Goal: Information Seeking & Learning: Learn about a topic

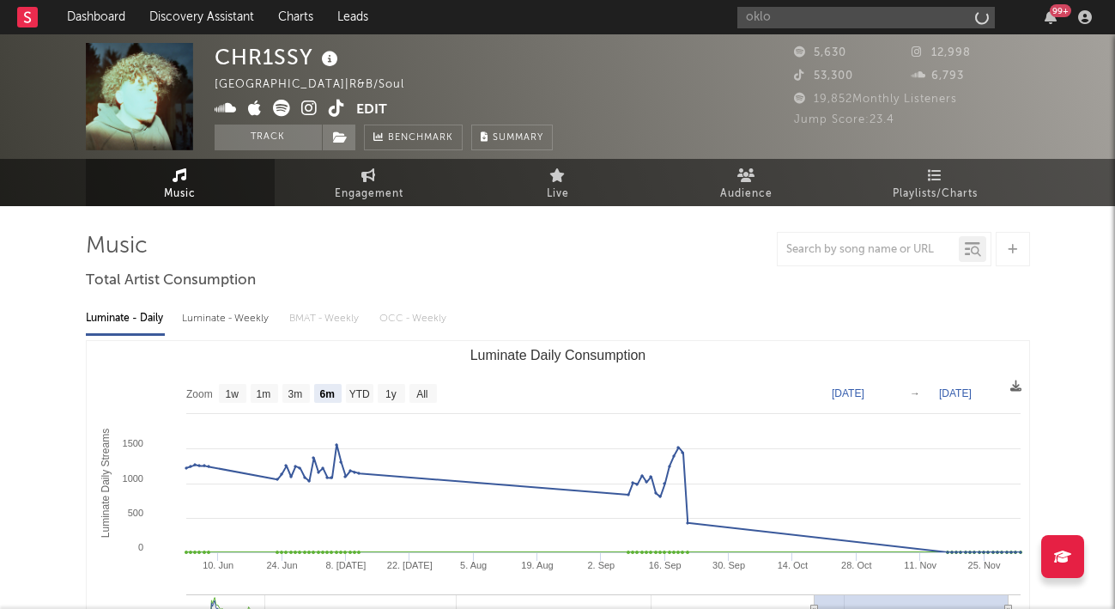
select select "6m"
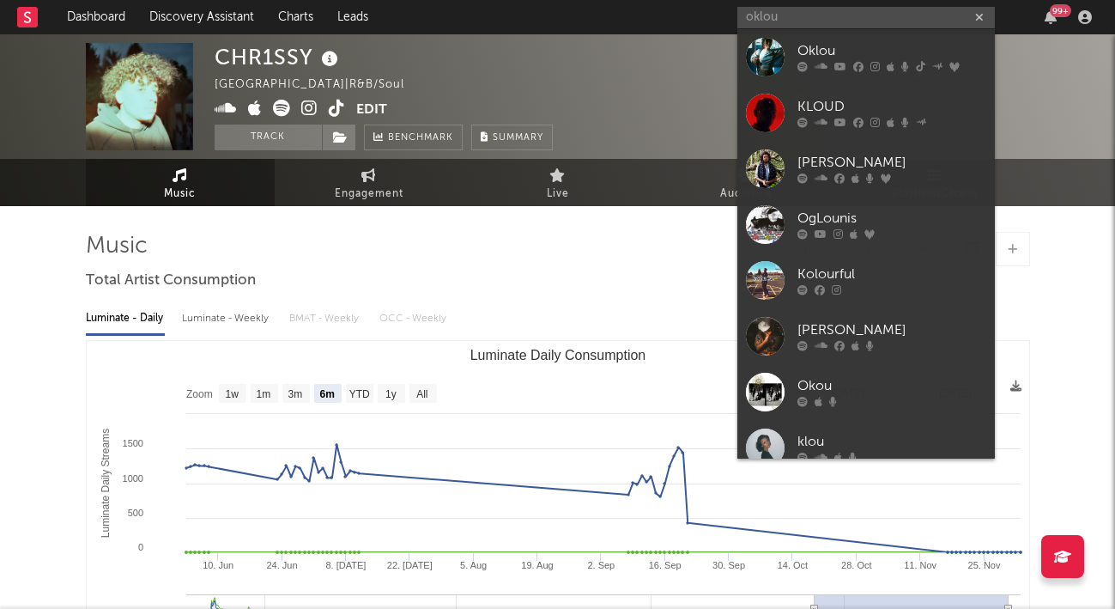
type input "oklou"
click at [856, 56] on div "Oklou" at bounding box center [891, 51] width 189 height 21
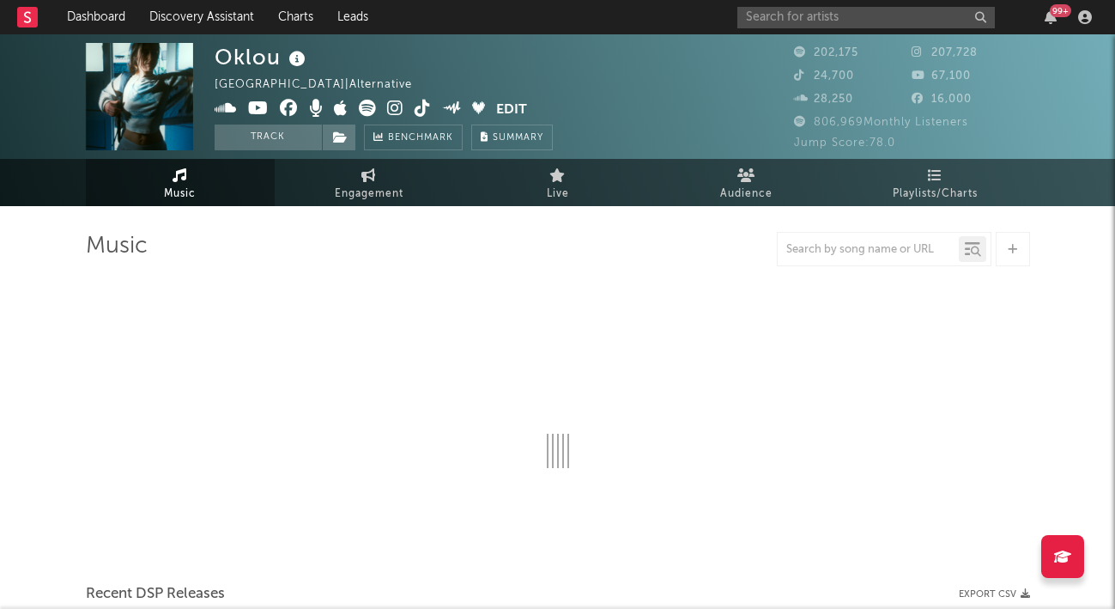
select select "6m"
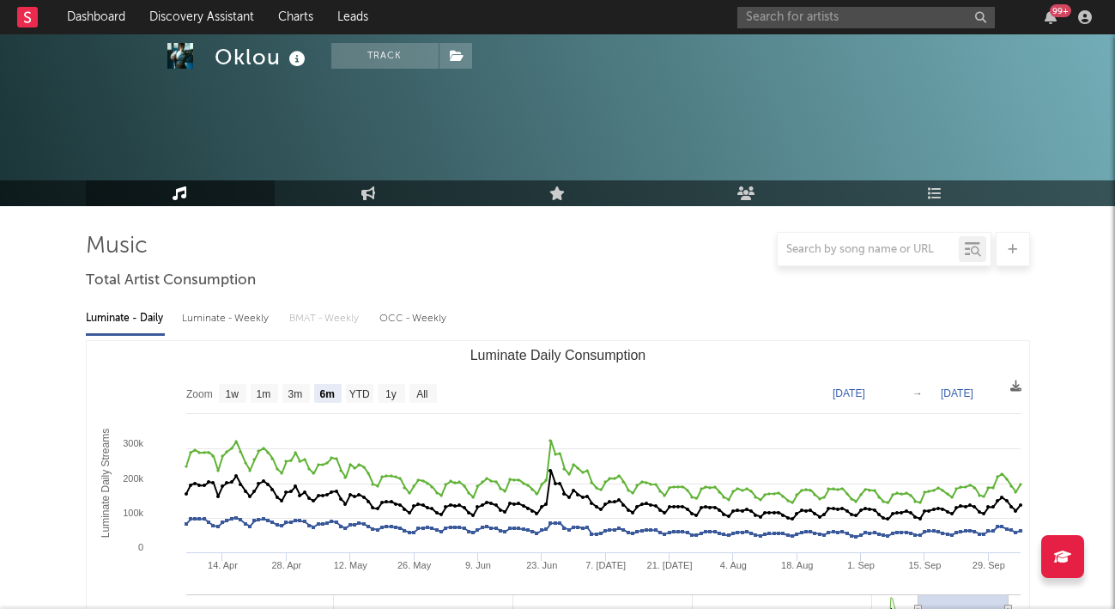
scroll to position [601, 0]
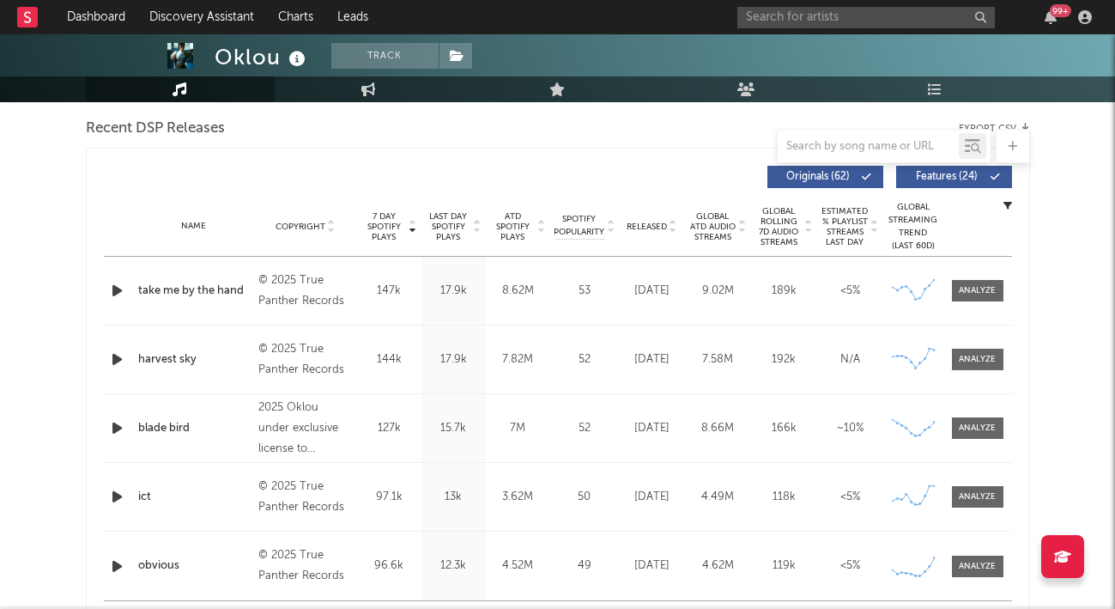
click at [981, 289] on div at bounding box center [977, 290] width 37 height 13
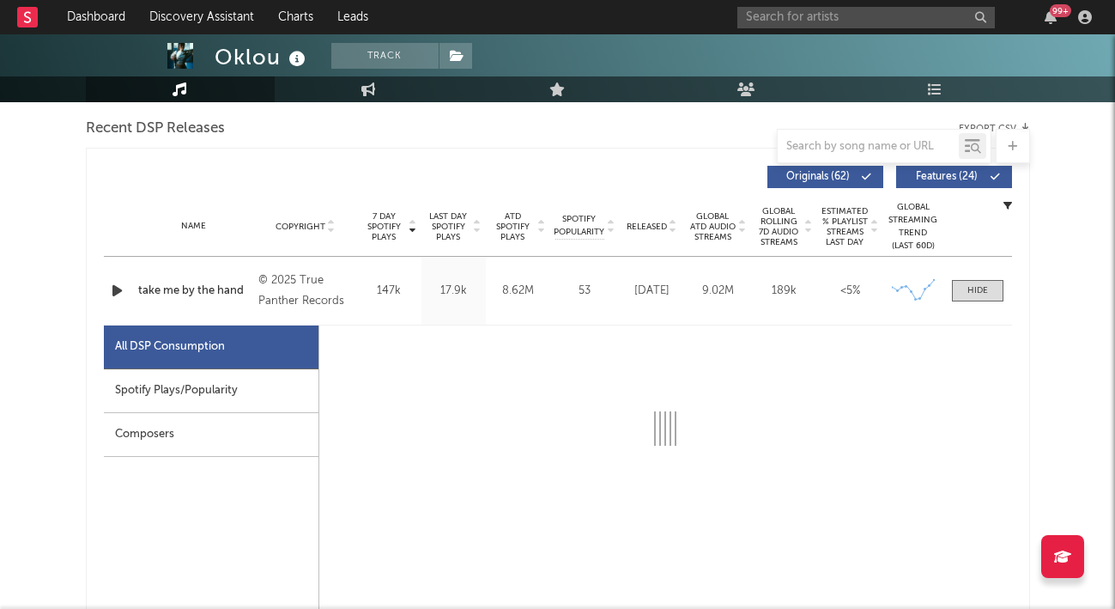
select select "6m"
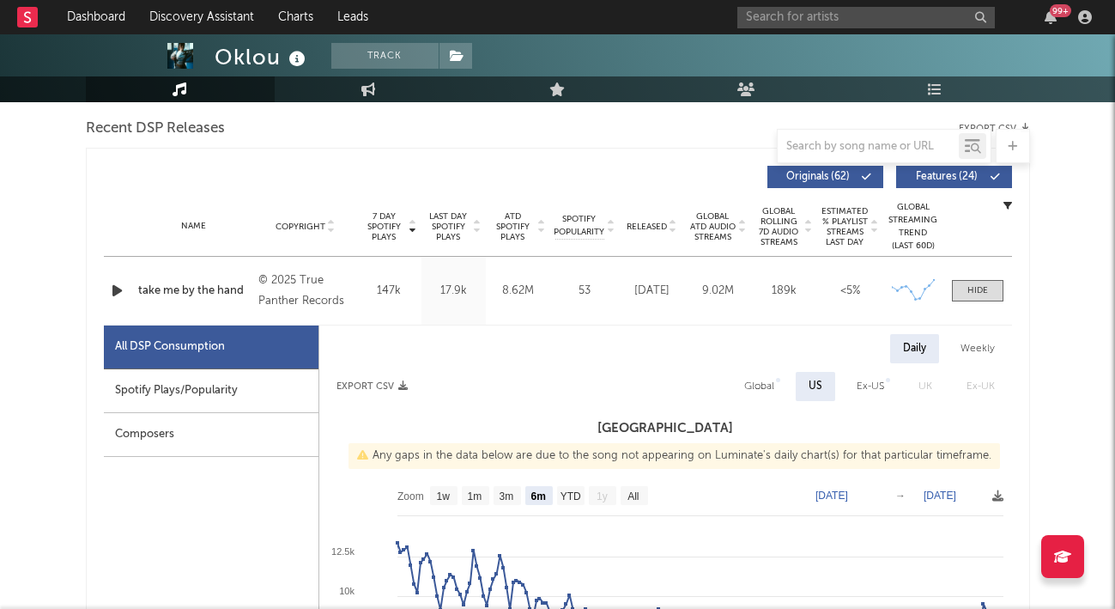
click at [206, 391] on div "Spotify Plays/Popularity" at bounding box center [211, 391] width 215 height 44
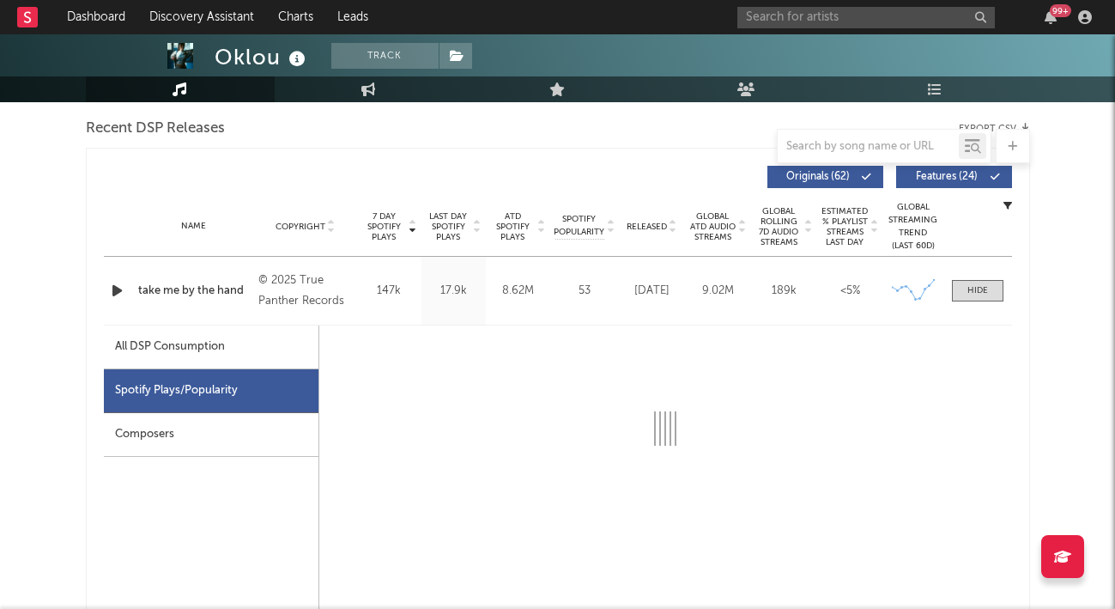
select select "6m"
select select "1w"
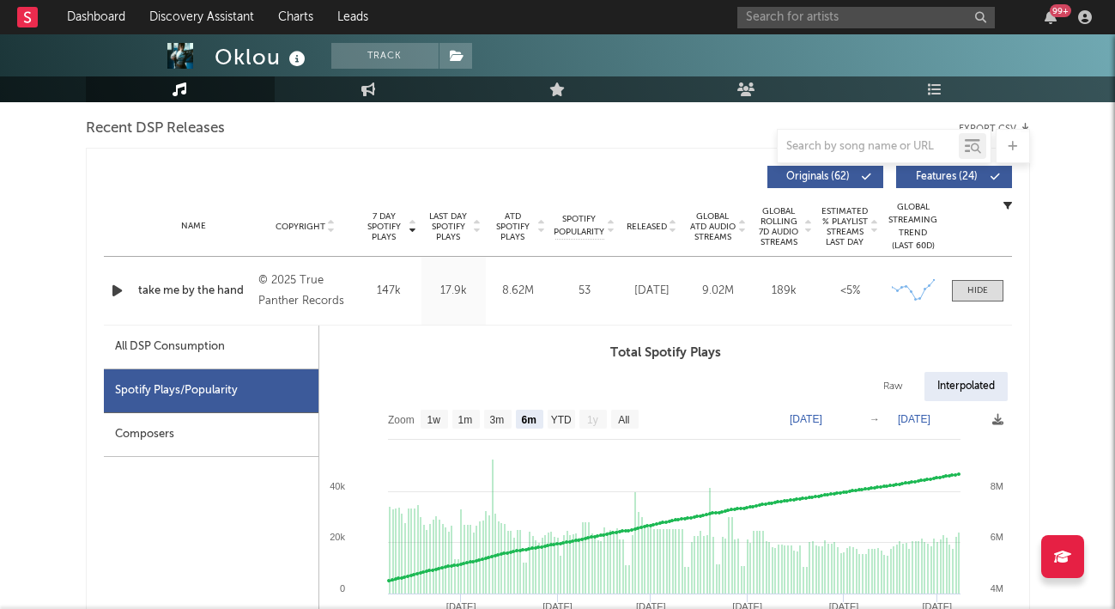
scroll to position [772, 0]
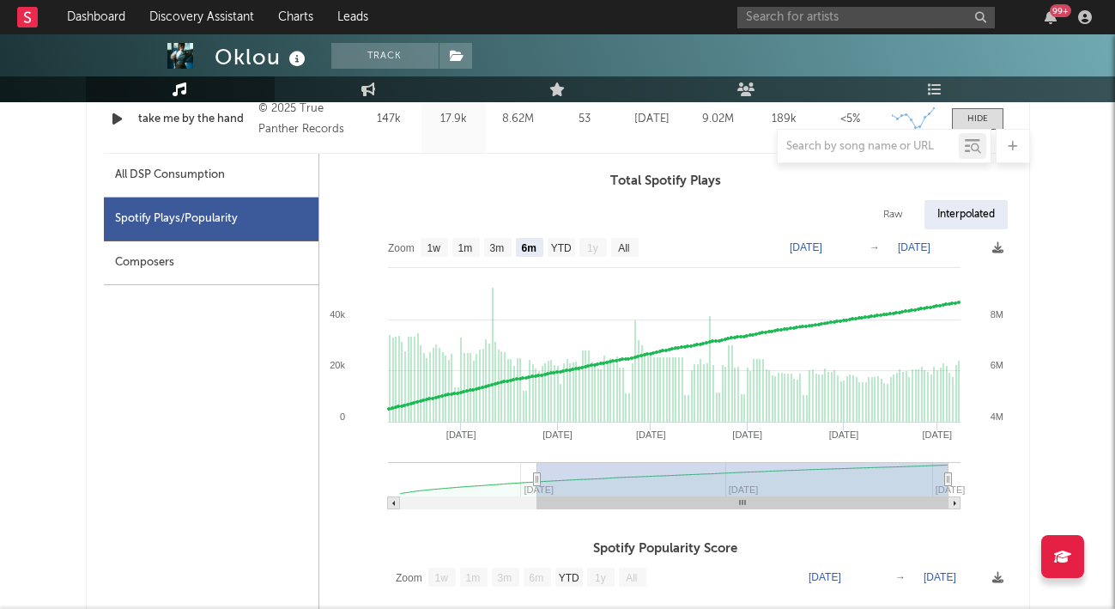
type input "[DATE]"
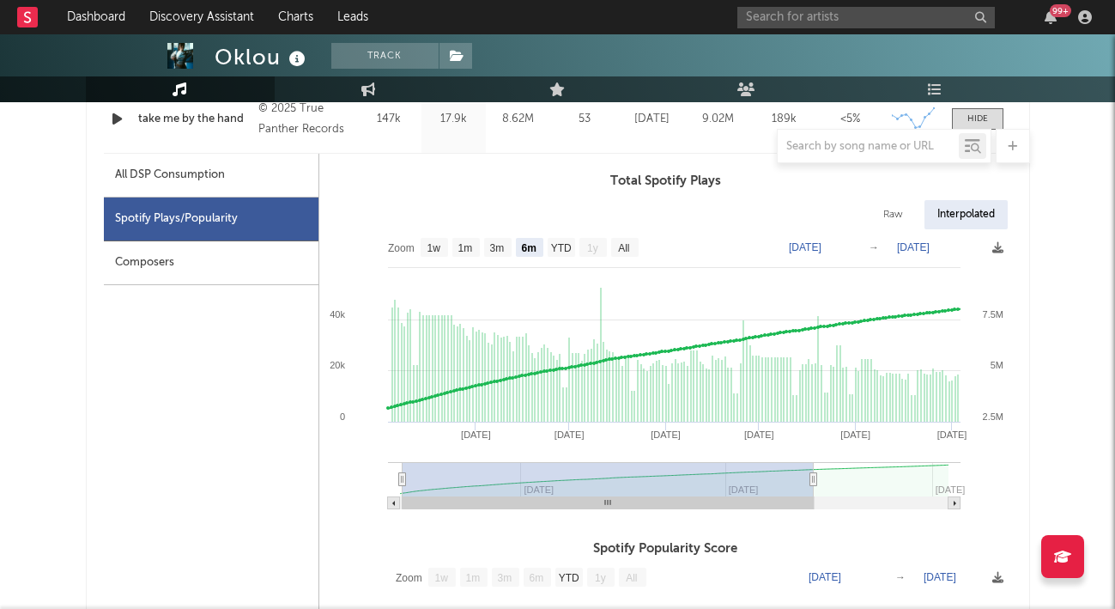
type input "[DATE]"
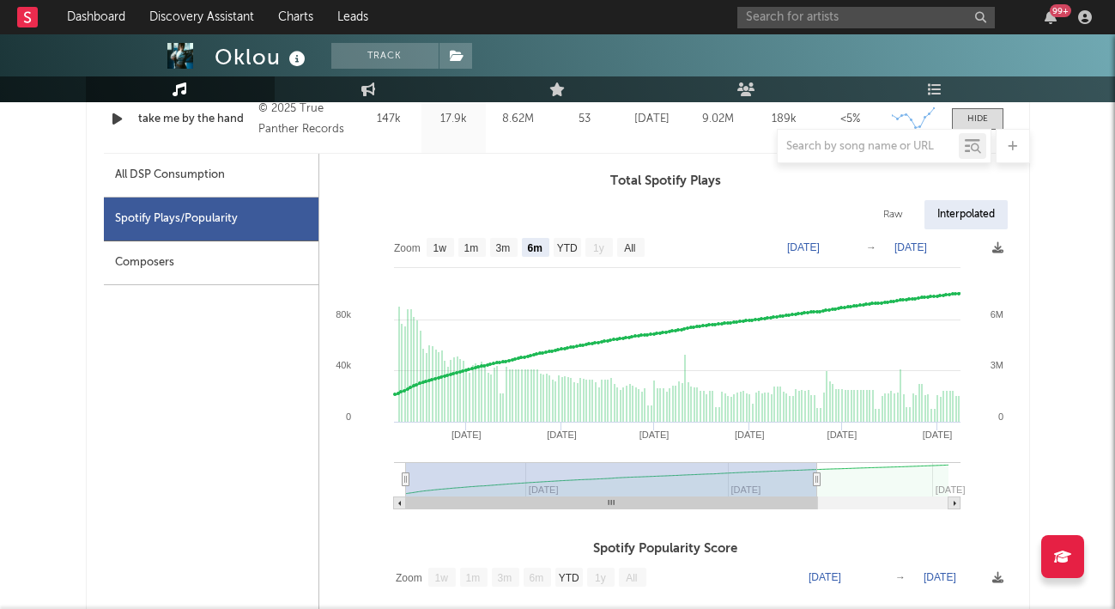
drag, startPoint x: 631, startPoint y: 479, endPoint x: 442, endPoint y: 474, distance: 188.9
click at [442, 474] on rect at bounding box center [611, 479] width 411 height 34
type input "[DATE]"
select select "3m"
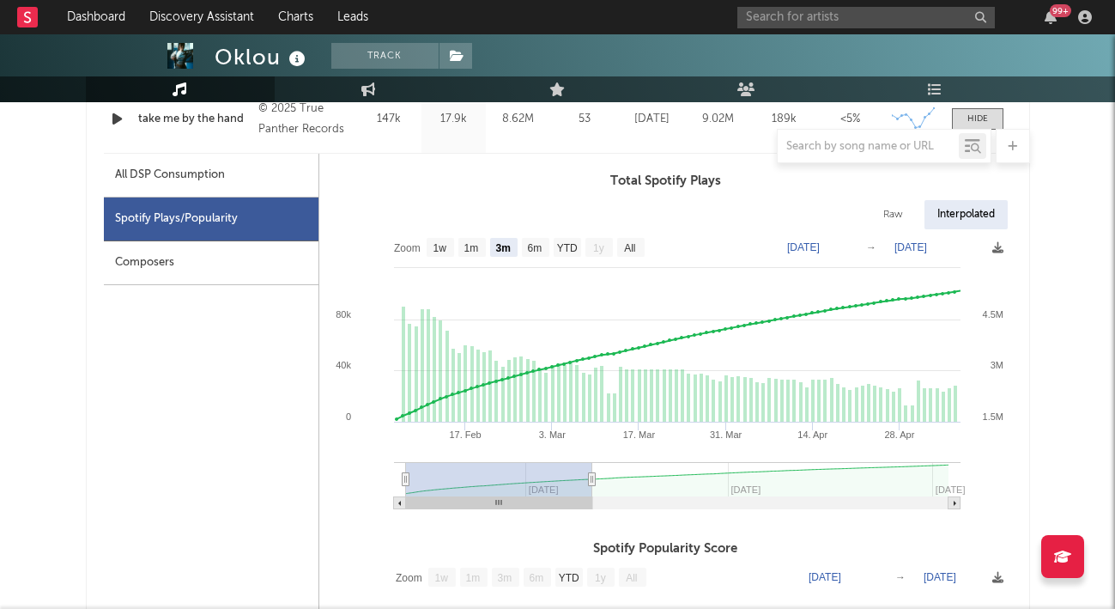
type input "[DATE]"
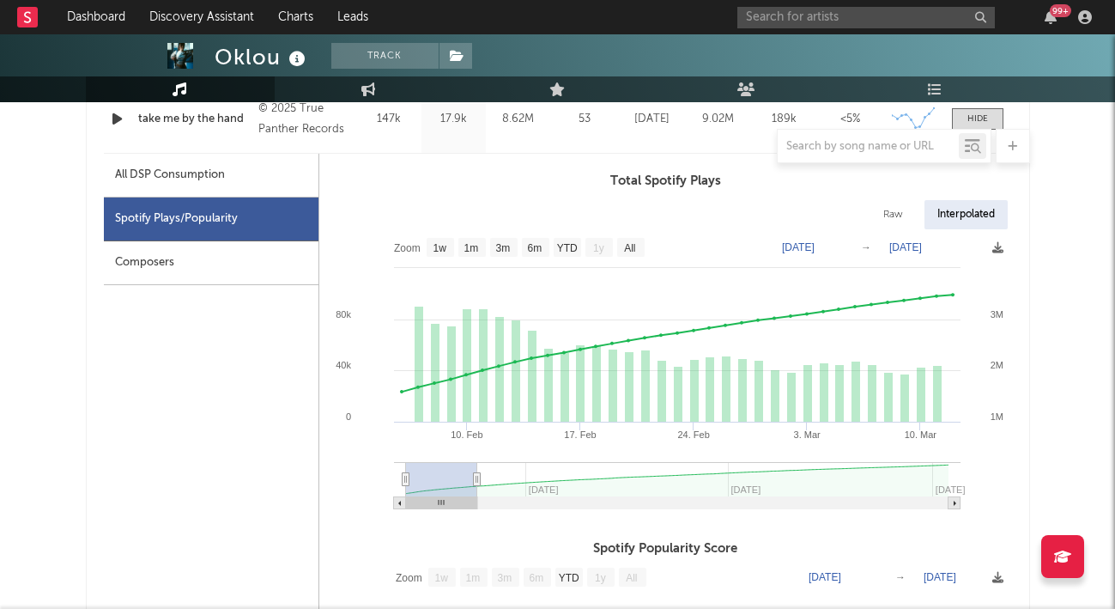
select select "1m"
drag, startPoint x: 813, startPoint y: 482, endPoint x: 474, endPoint y: 489, distance: 339.1
click at [474, 489] on g at bounding box center [677, 485] width 566 height 47
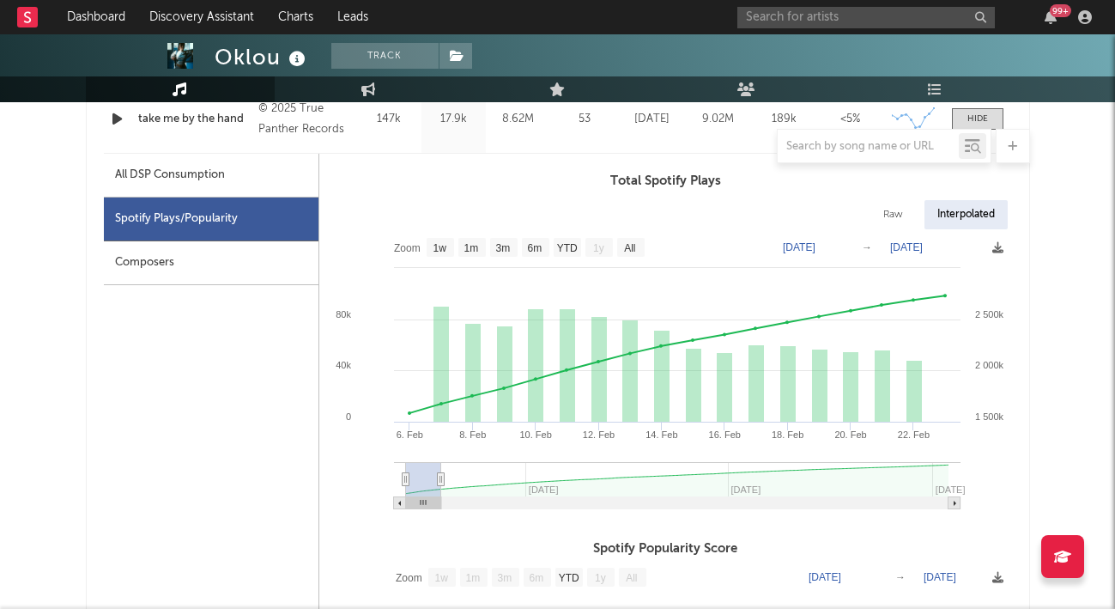
type input "[DATE]"
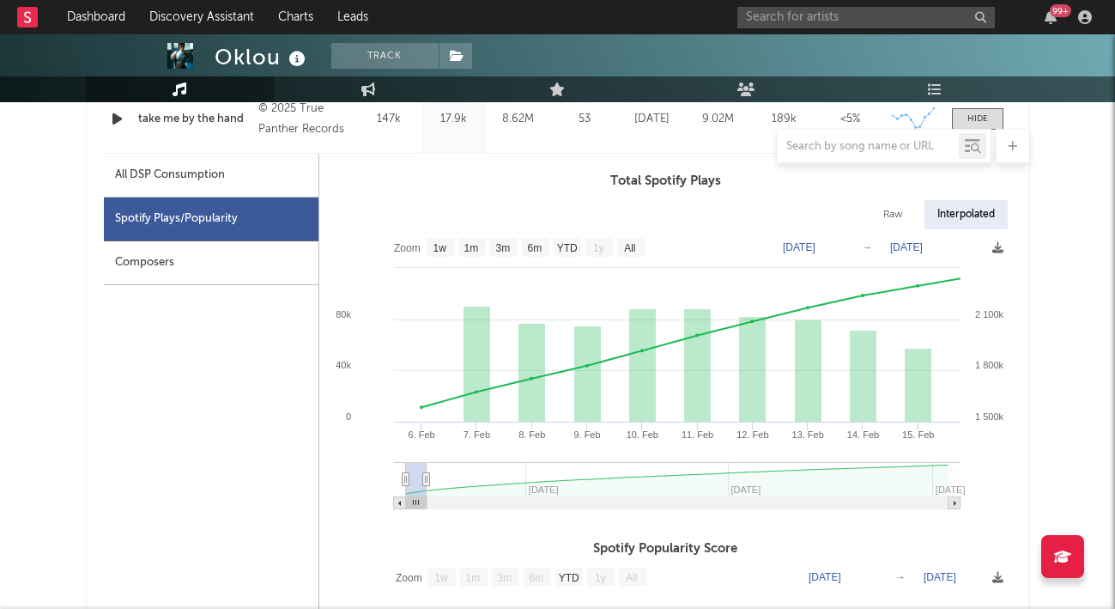
drag, startPoint x: 472, startPoint y: 484, endPoint x: 426, endPoint y: 475, distance: 47.1
click at [426, 475] on icon at bounding box center [425, 479] width 7 height 13
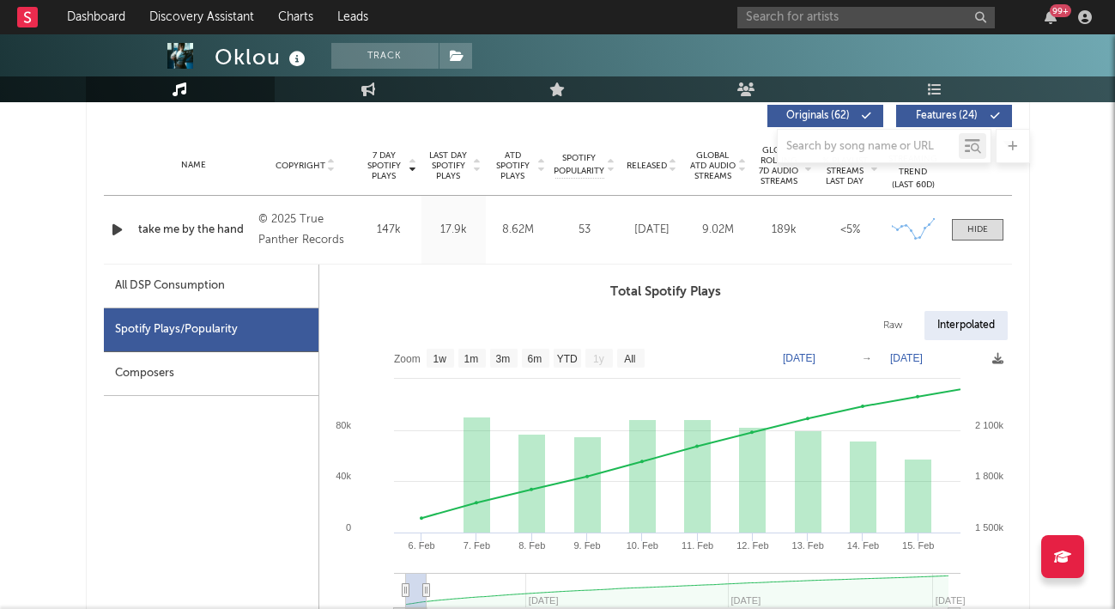
scroll to position [601, 0]
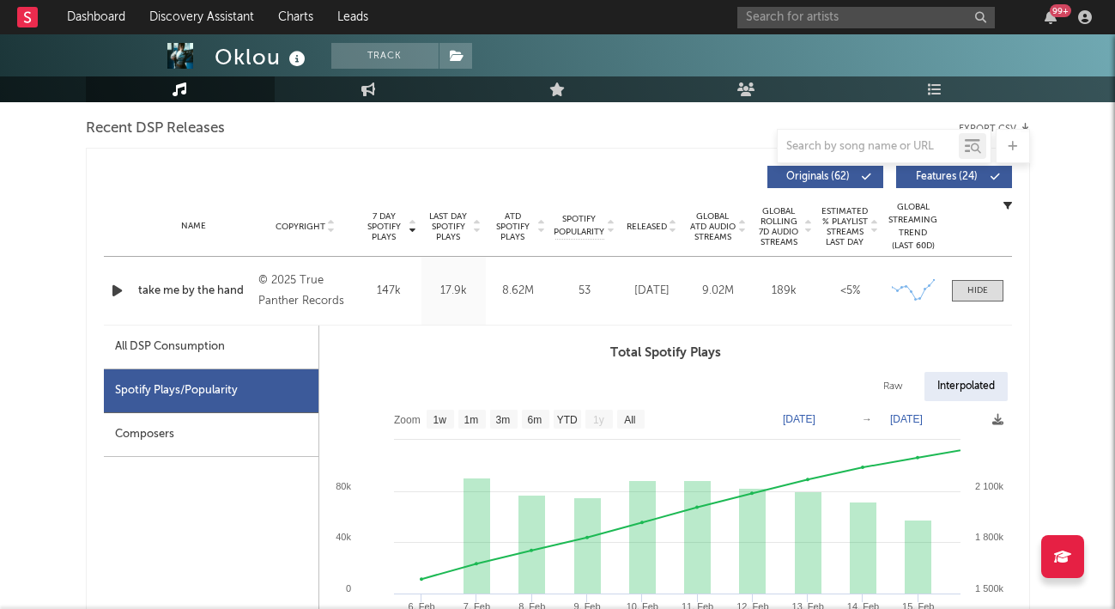
click at [963, 294] on span at bounding box center [977, 290] width 51 height 21
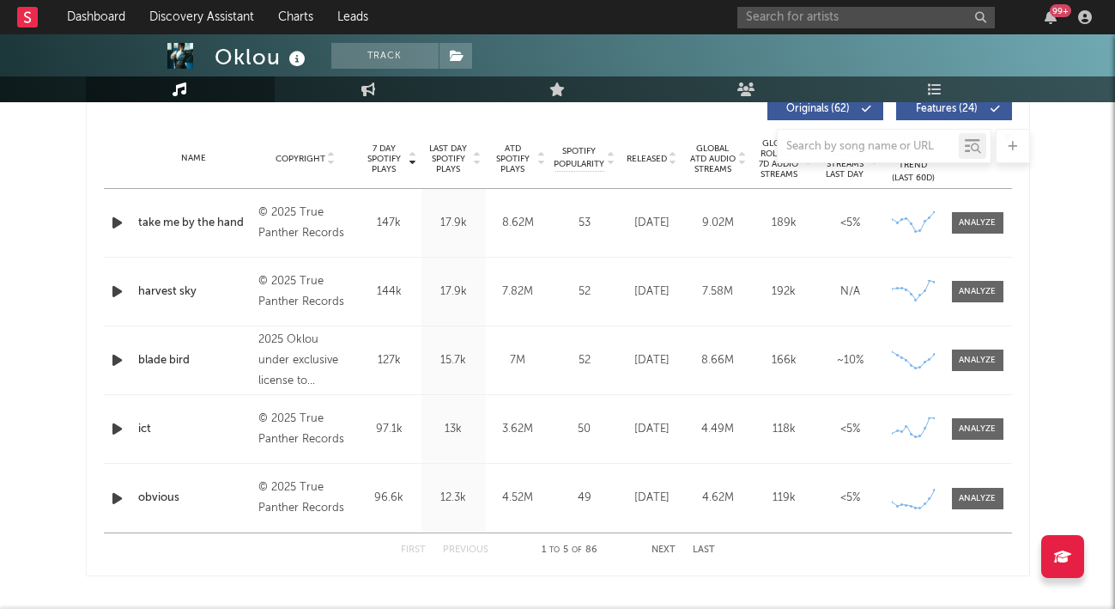
scroll to position [687, 0]
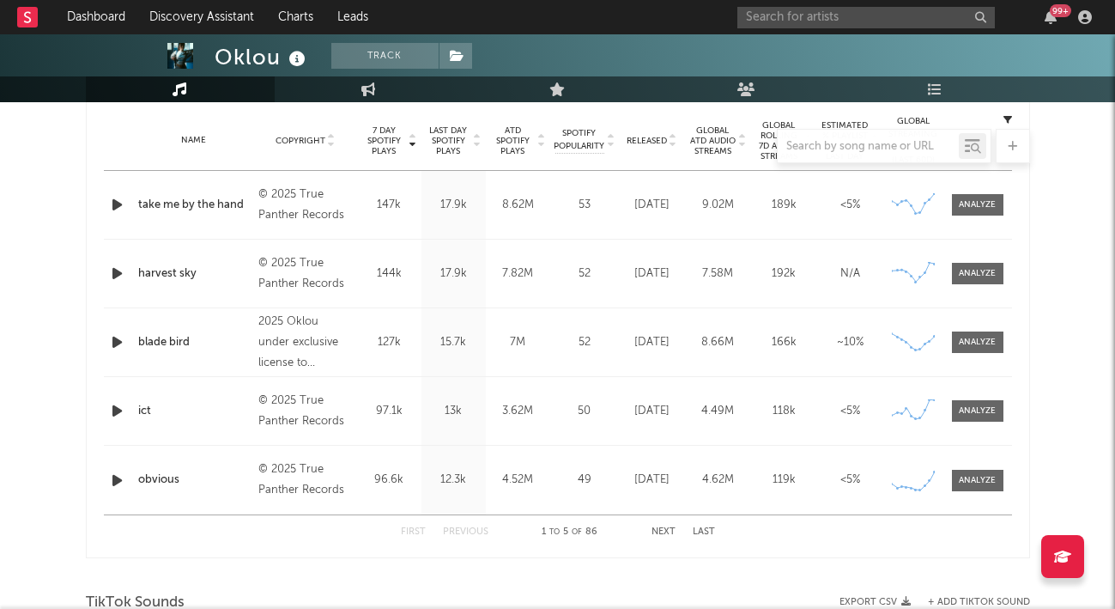
click at [649, 137] on div at bounding box center [558, 146] width 944 height 34
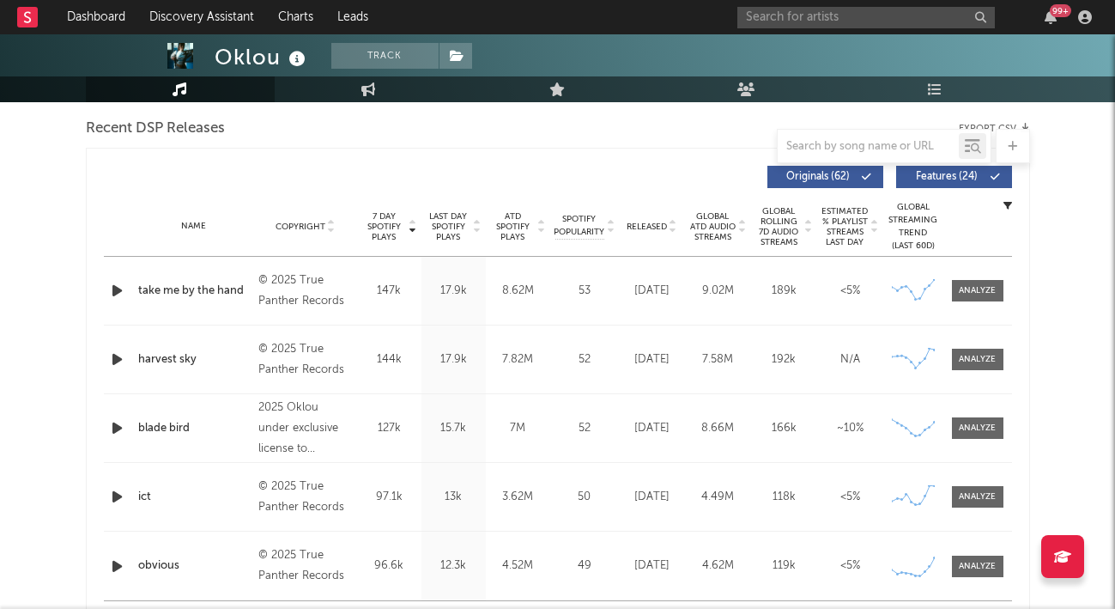
scroll to position [515, 0]
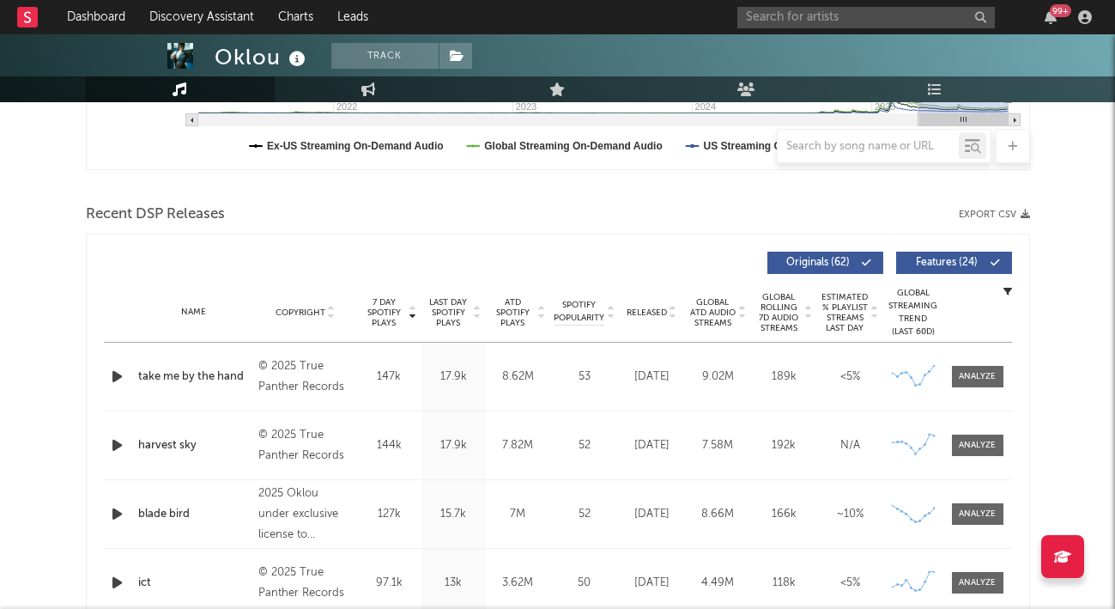
click at [650, 302] on div "Name Copyright Label Album Names Composer Names 7 Day Spotify Plays Last Day Sp…" at bounding box center [558, 312] width 908 height 60
click at [646, 309] on span "Released" at bounding box center [647, 312] width 40 height 10
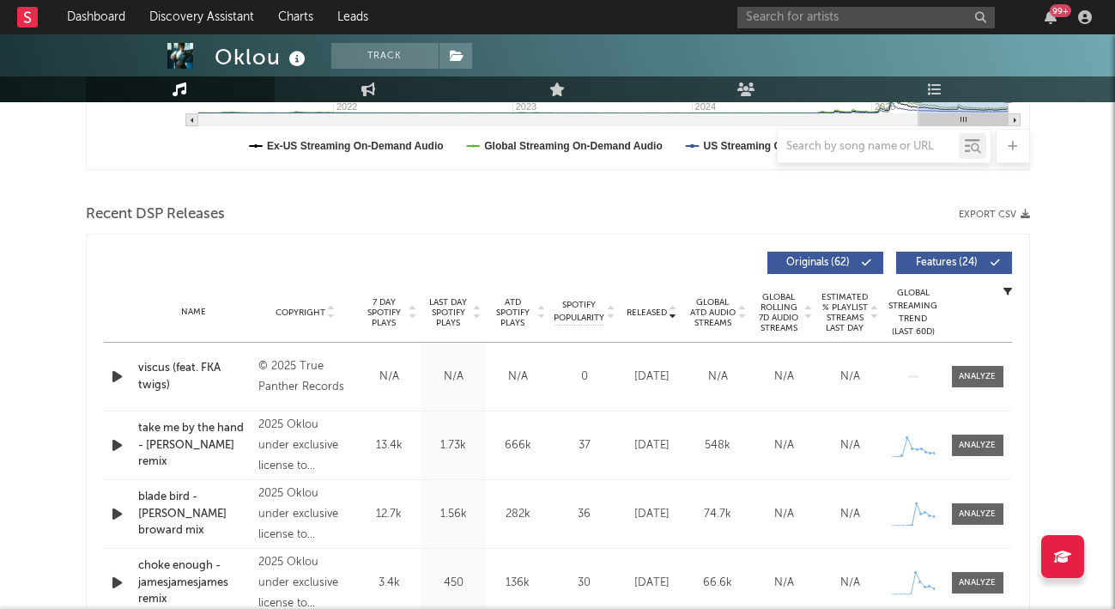
click at [646, 309] on span "Released" at bounding box center [647, 312] width 40 height 10
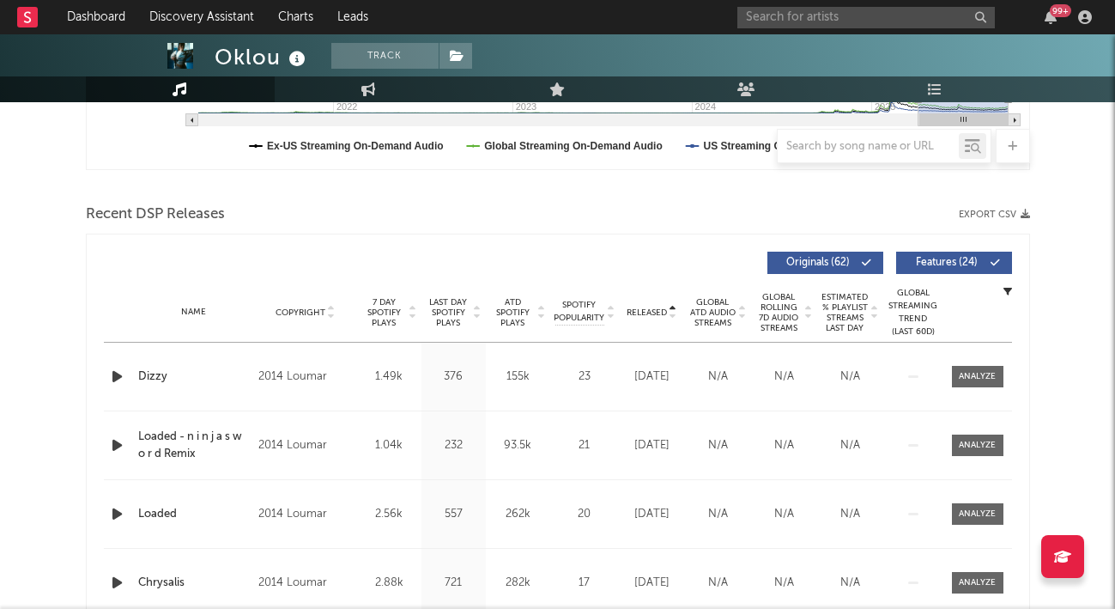
click at [641, 312] on span "Released" at bounding box center [647, 312] width 40 height 10
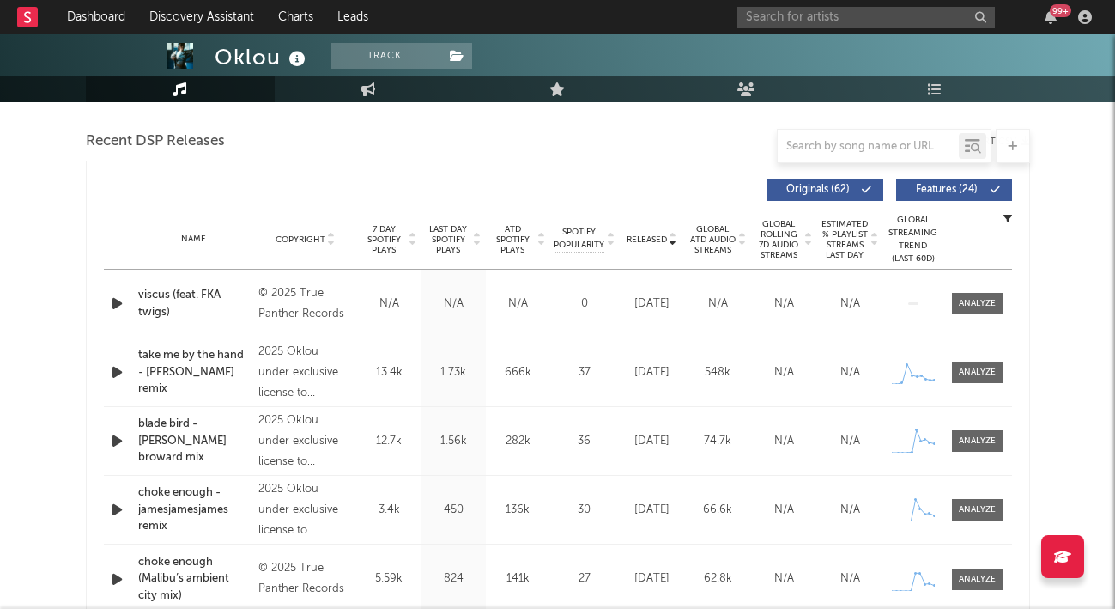
scroll to position [687, 0]
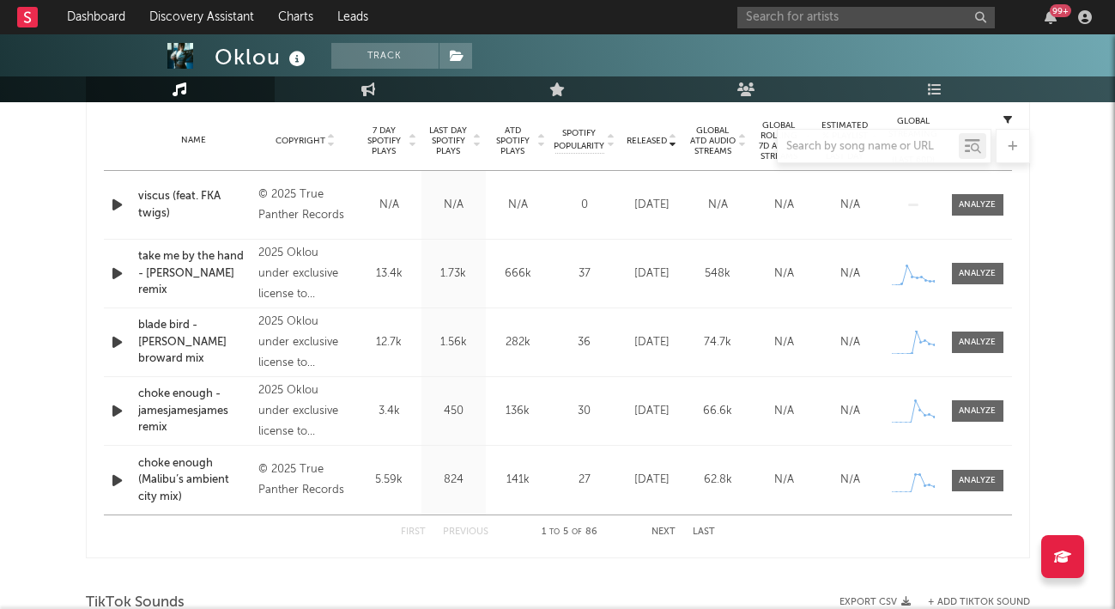
click at [663, 528] on button "Next" at bounding box center [663, 531] width 24 height 9
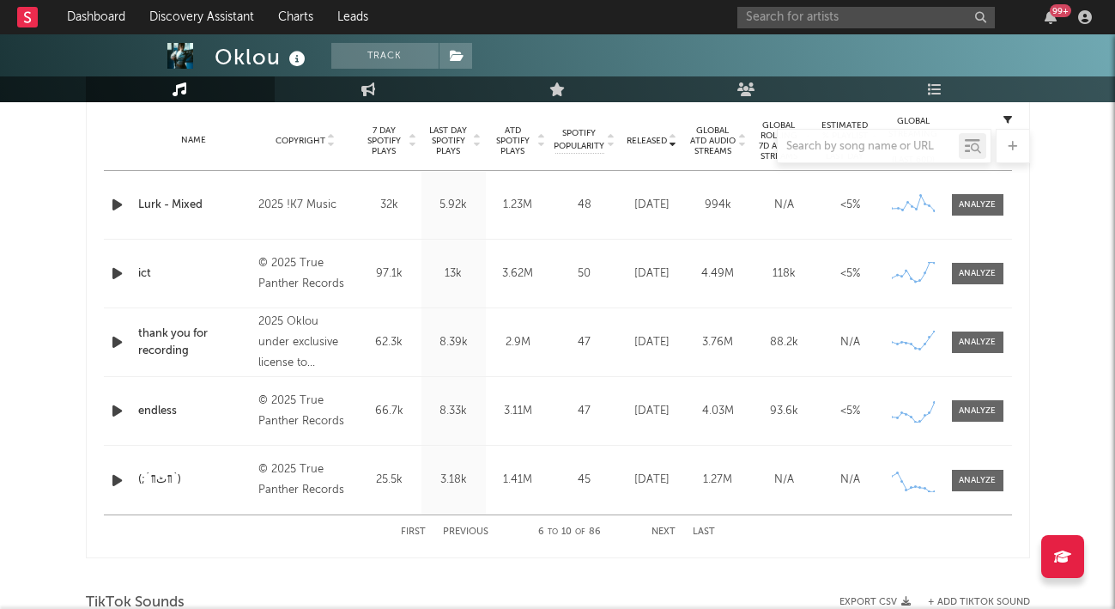
click at [978, 282] on span at bounding box center [977, 273] width 51 height 21
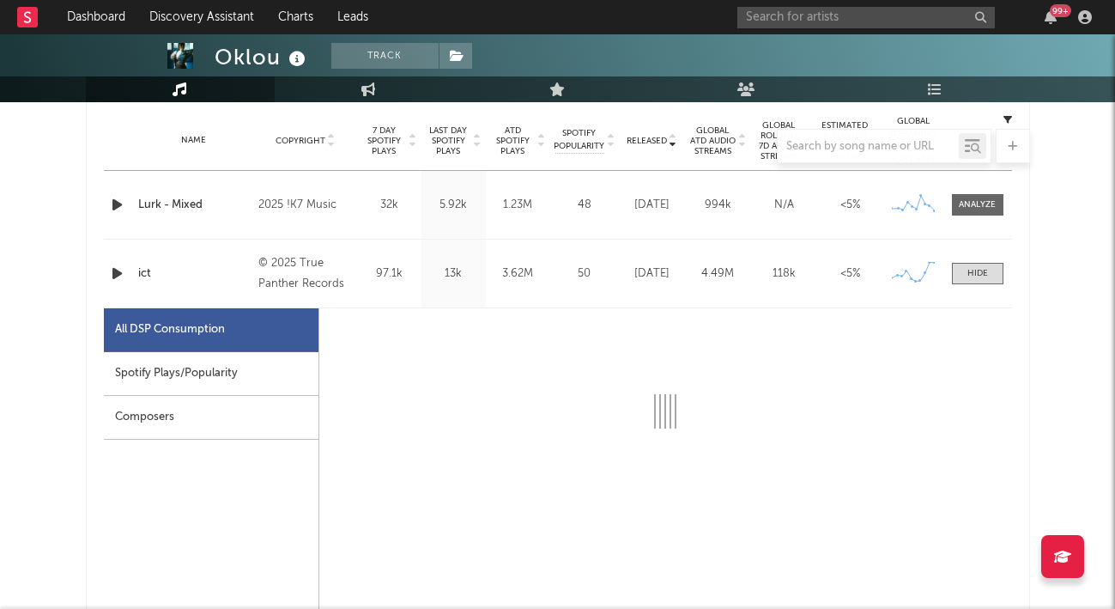
select select "6m"
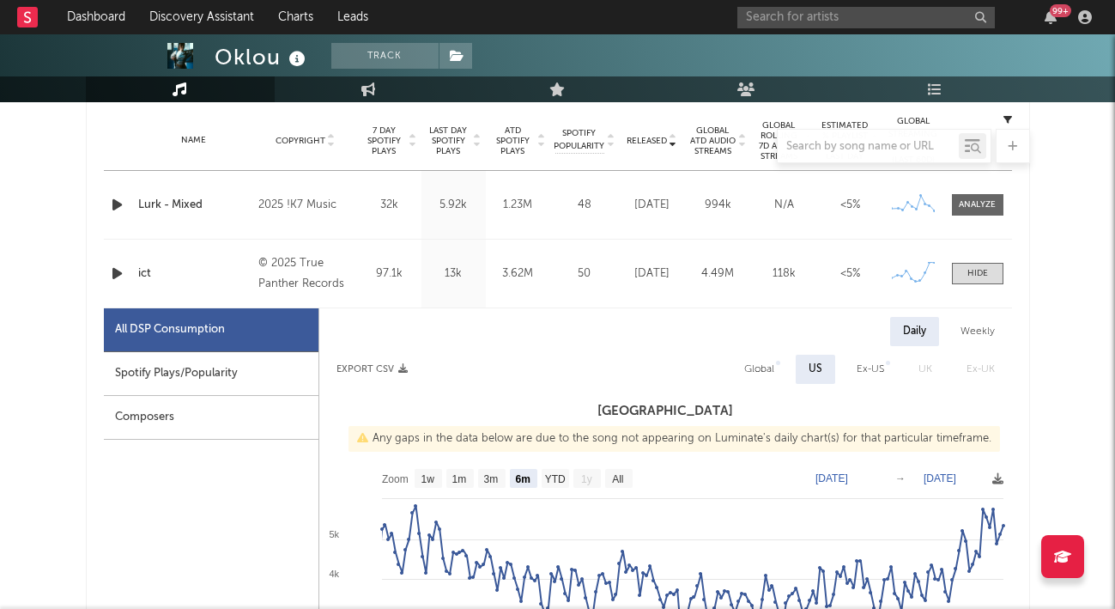
click at [282, 381] on div "Spotify Plays/Popularity" at bounding box center [211, 374] width 215 height 44
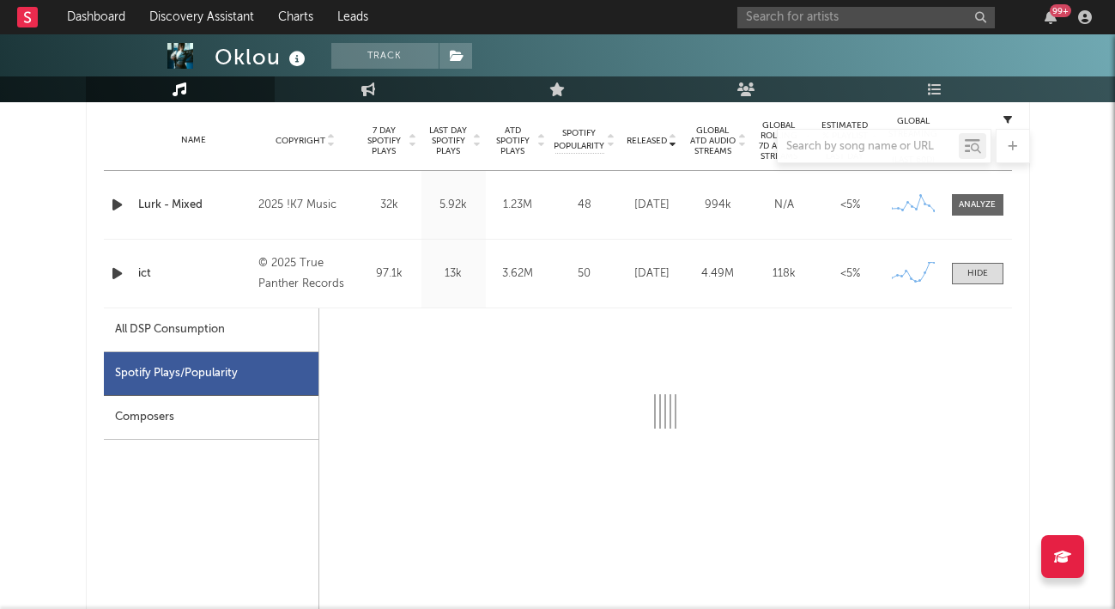
scroll to position [772, 0]
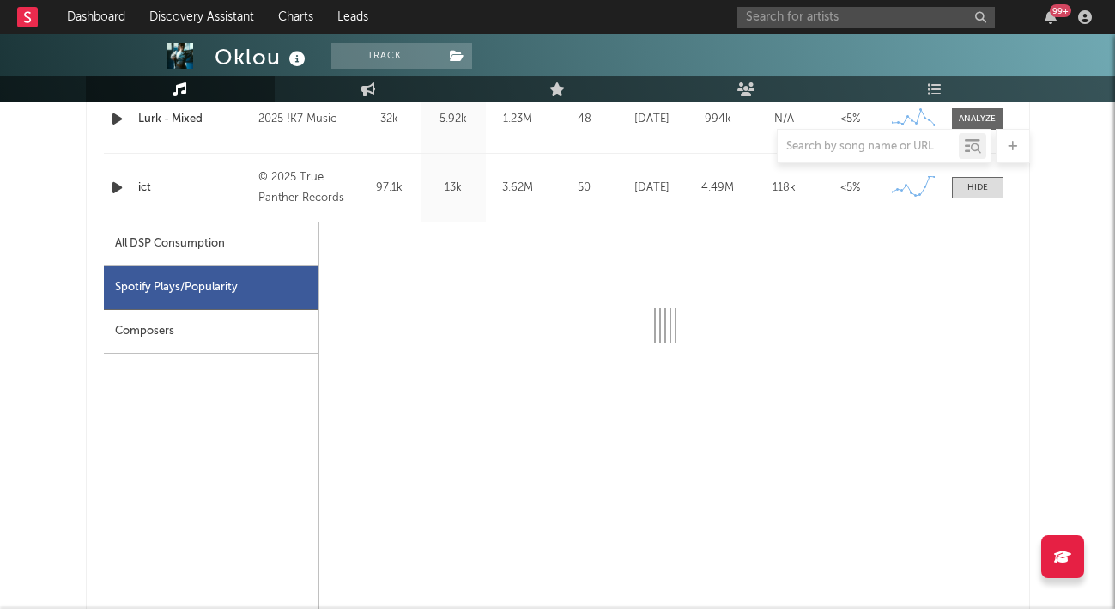
select select "6m"
select select "1w"
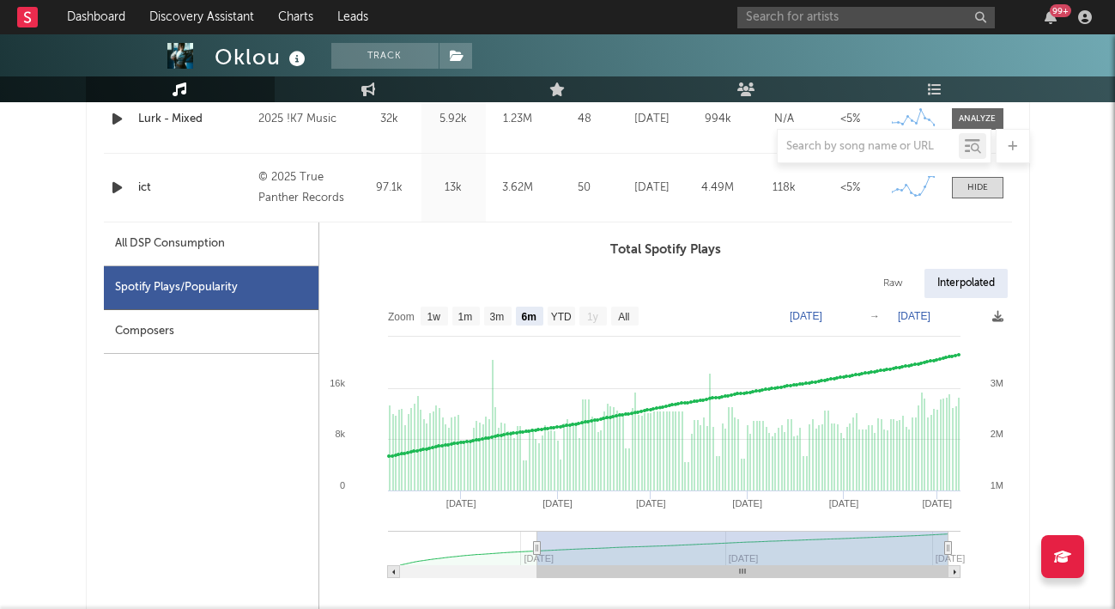
type input "[DATE]"
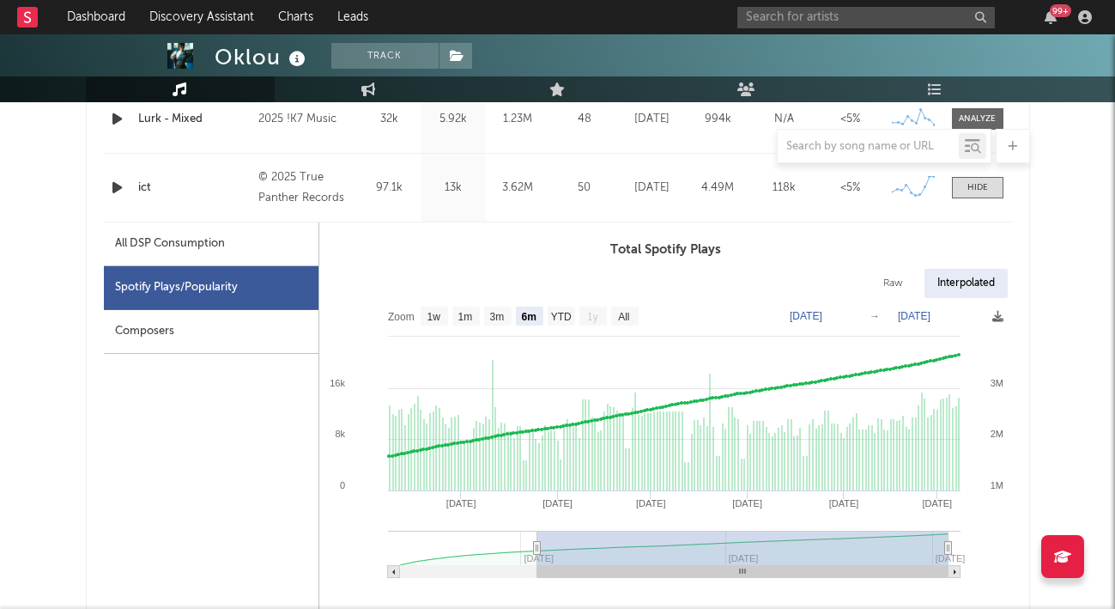
type input "[DATE]"
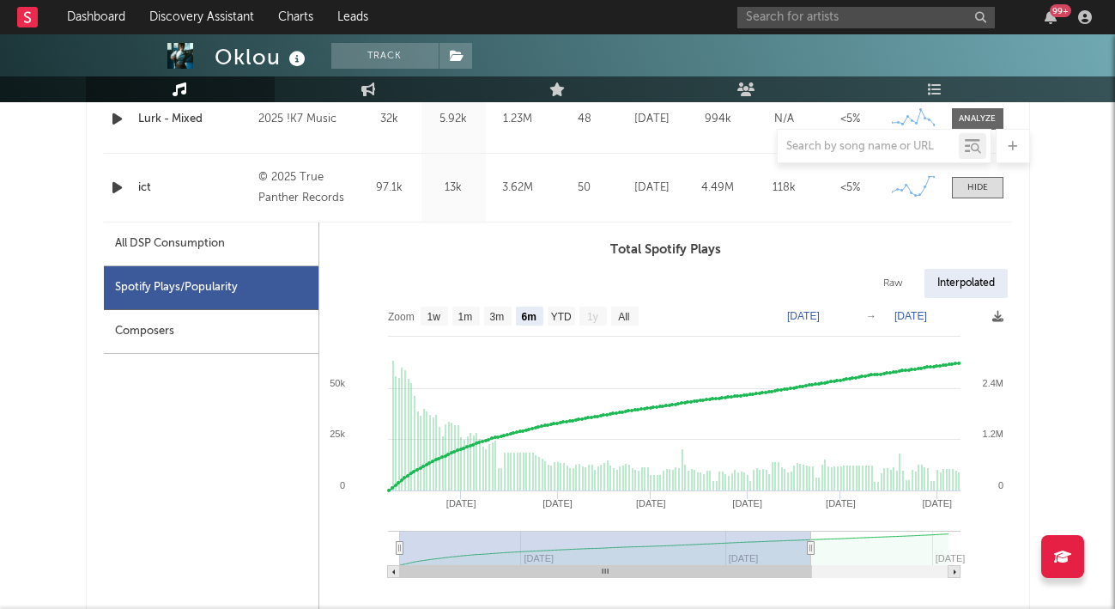
type input "[DATE]"
drag, startPoint x: 827, startPoint y: 548, endPoint x: 521, endPoint y: 551, distance: 305.6
click at [521, 551] on rect at bounding box center [605, 547] width 411 height 34
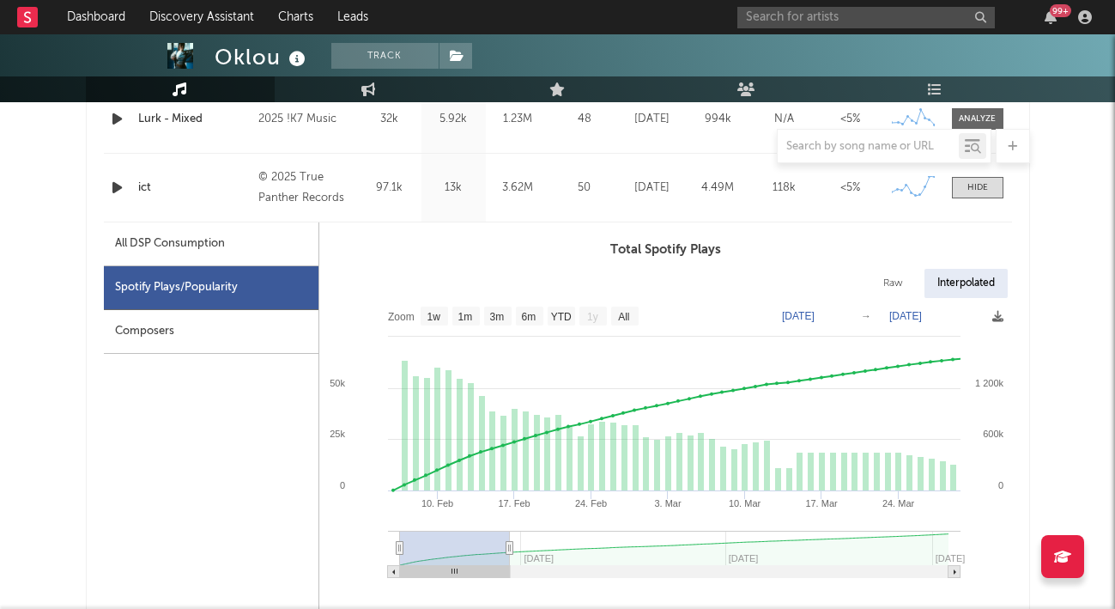
type input "[DATE]"
select select "1m"
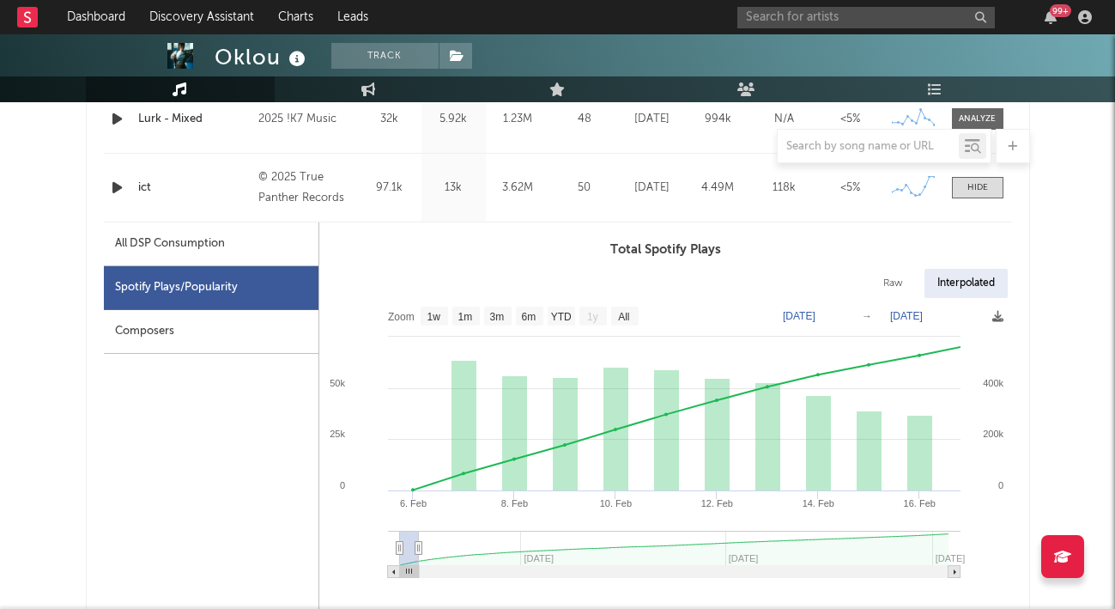
type input "[DATE]"
drag, startPoint x: 808, startPoint y: 548, endPoint x: 417, endPoint y: 556, distance: 390.6
click at [417, 556] on g at bounding box center [674, 553] width 572 height 47
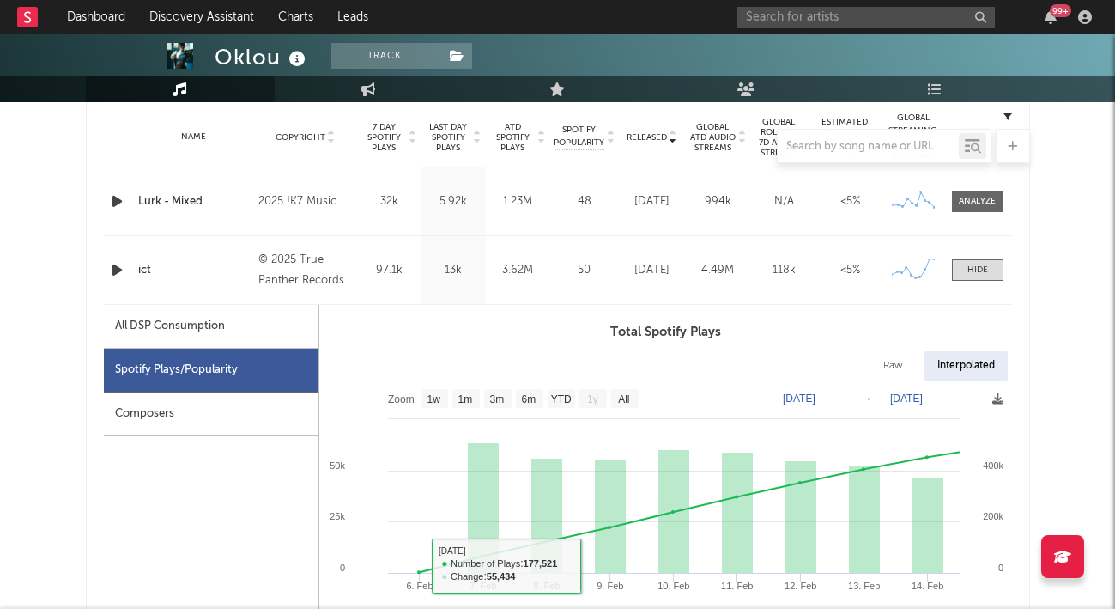
scroll to position [687, 0]
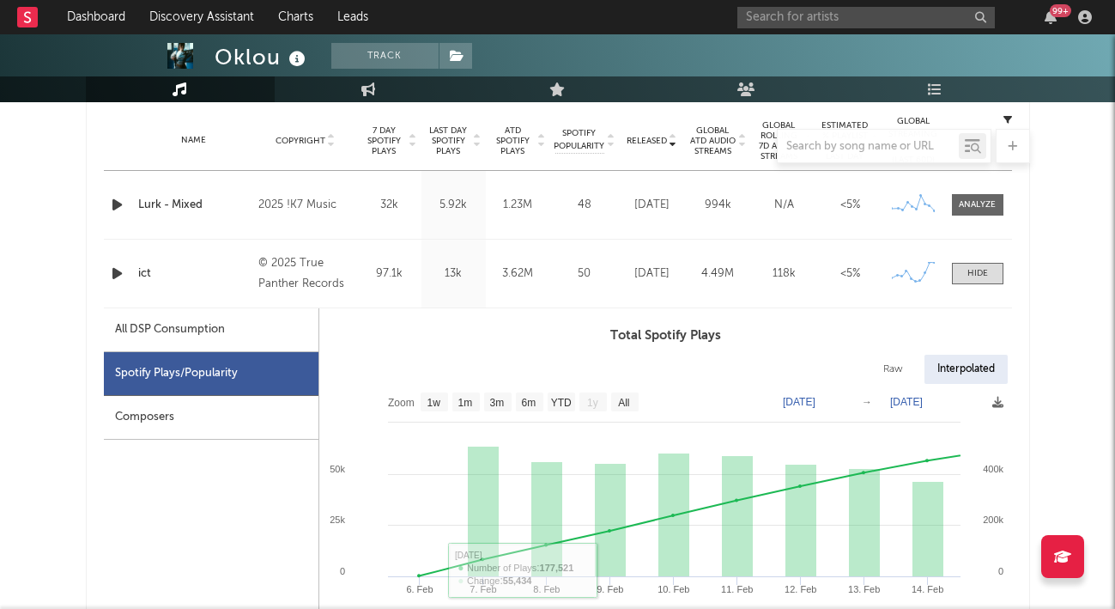
click at [981, 273] on div at bounding box center [977, 273] width 21 height 13
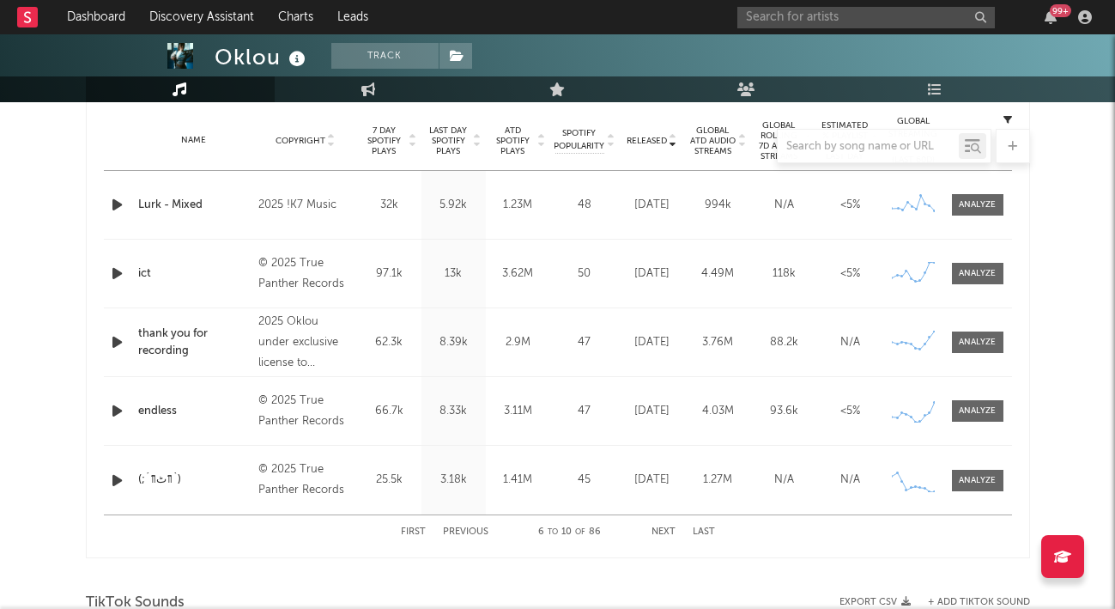
click at [656, 529] on button "Next" at bounding box center [663, 531] width 24 height 9
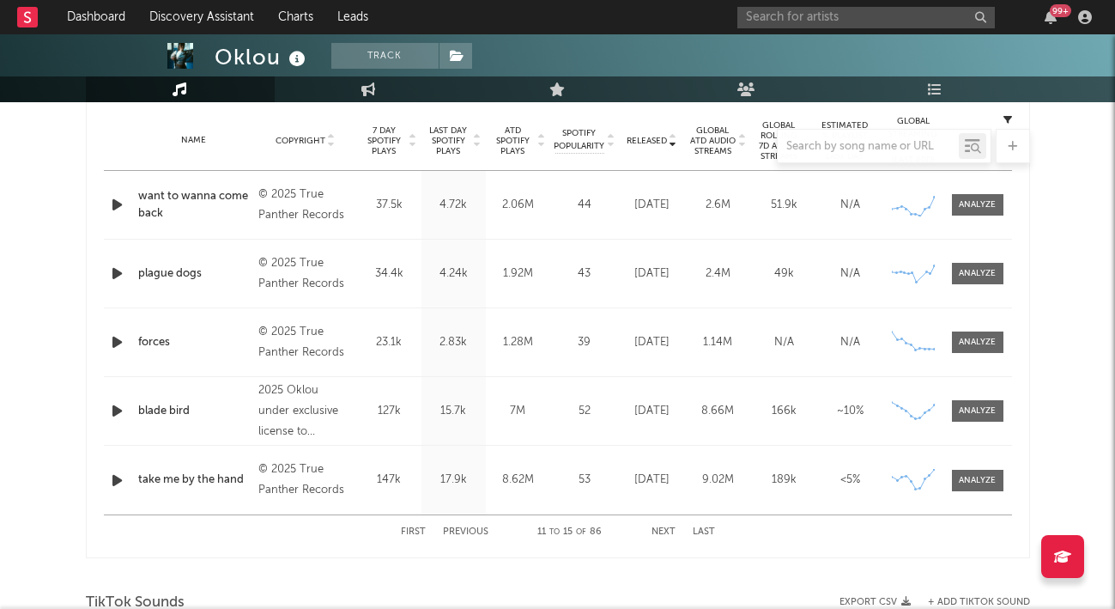
click at [978, 405] on div at bounding box center [977, 410] width 37 height 13
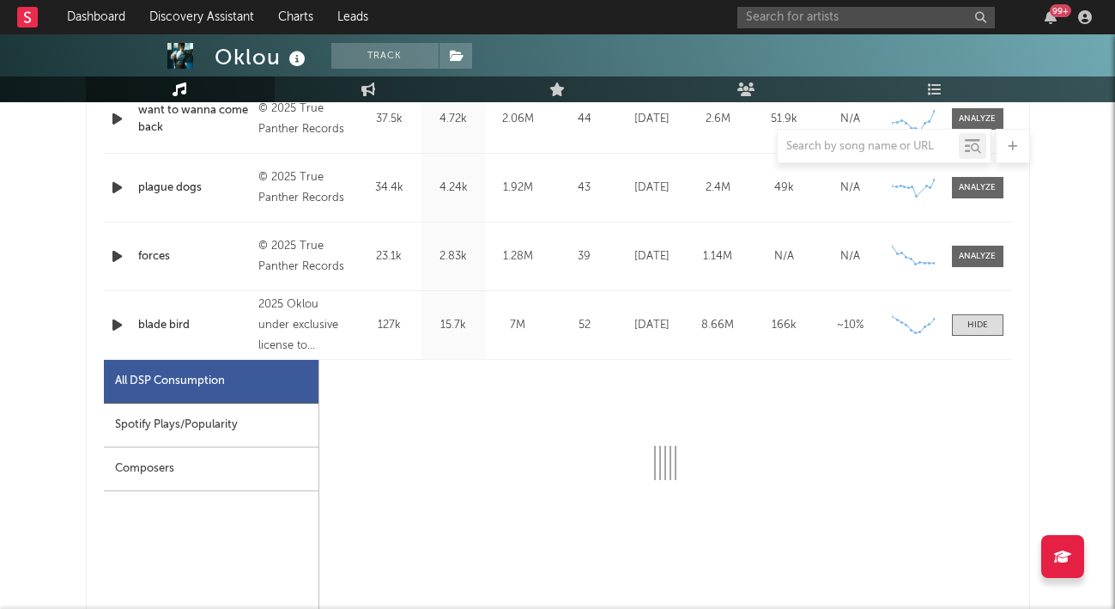
scroll to position [858, 0]
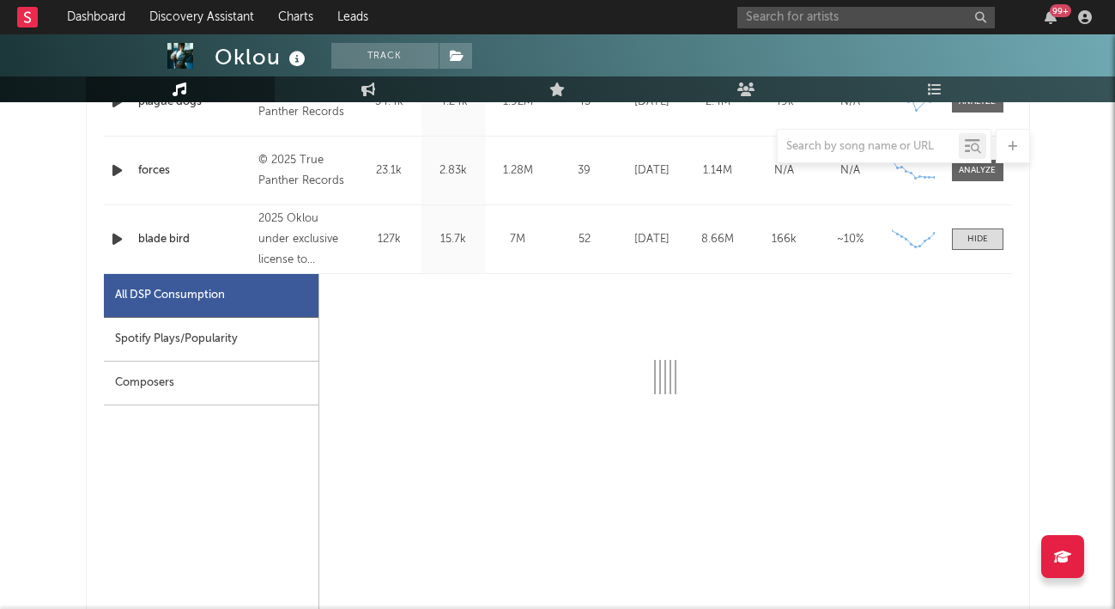
select select "6m"
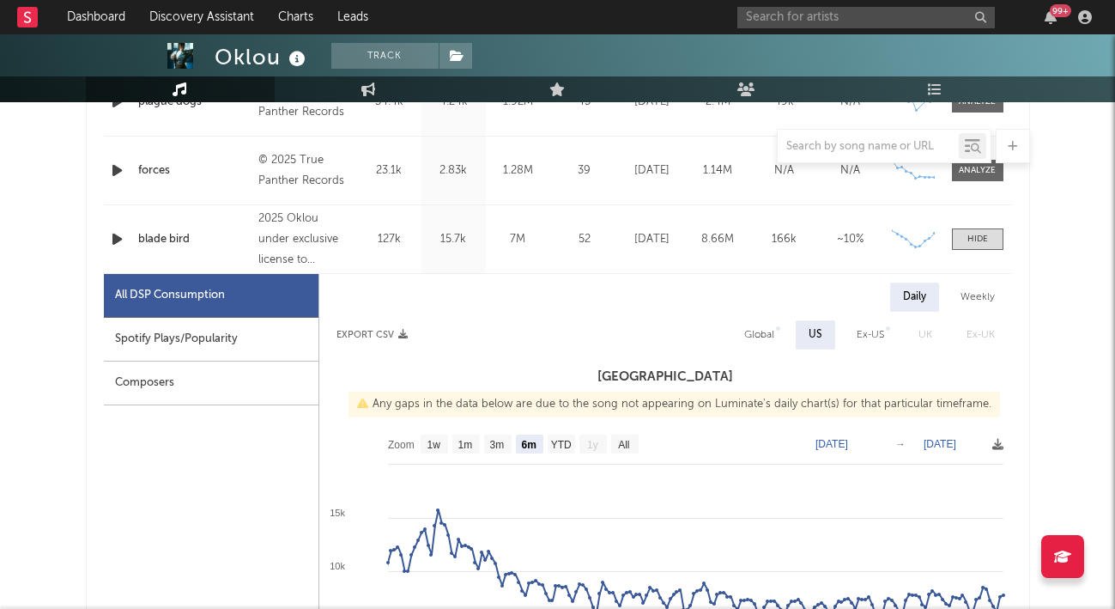
click at [179, 347] on div "Spotify Plays/Popularity" at bounding box center [211, 340] width 215 height 44
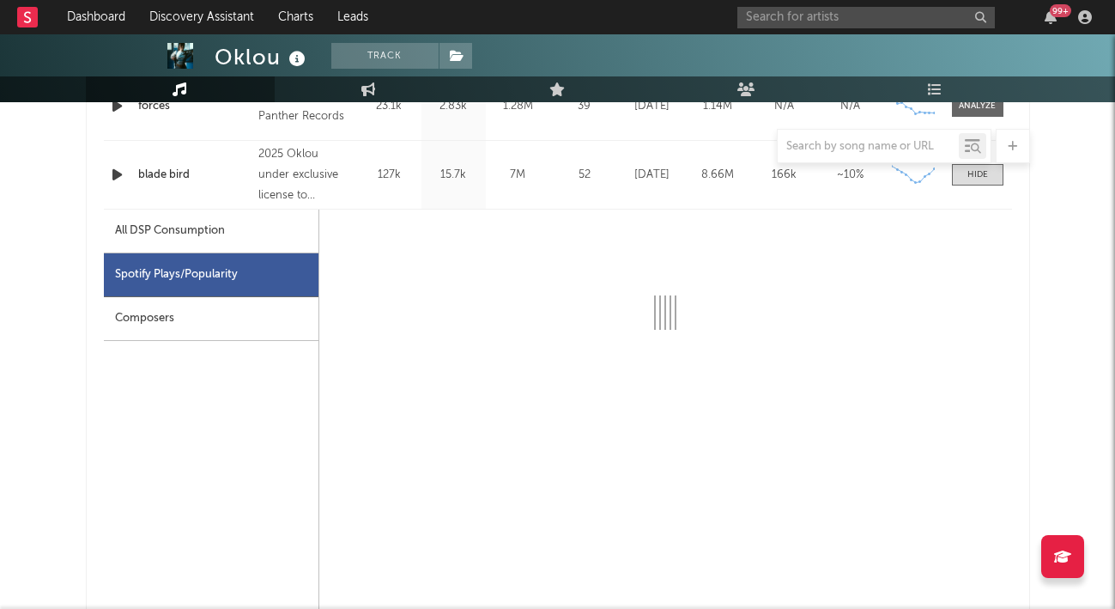
scroll to position [944, 0]
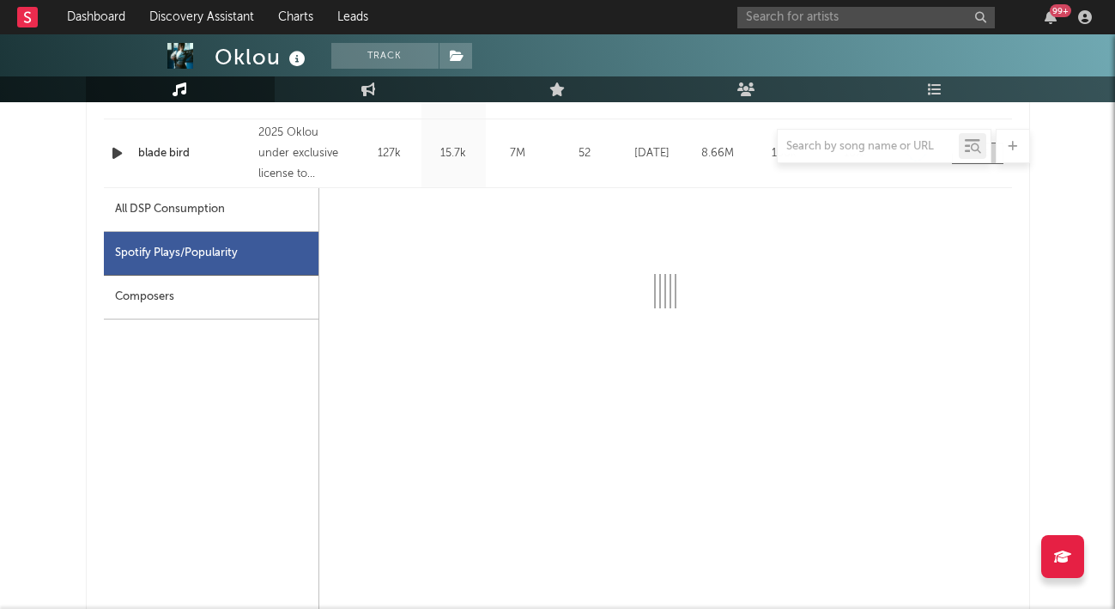
select select "6m"
select select "1w"
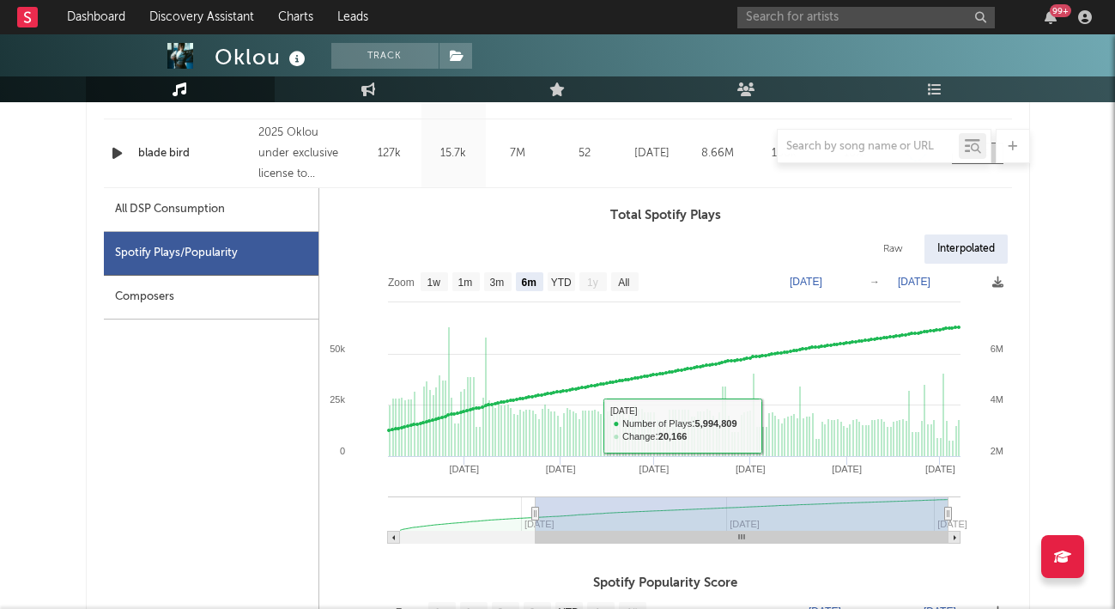
type input "[DATE]"
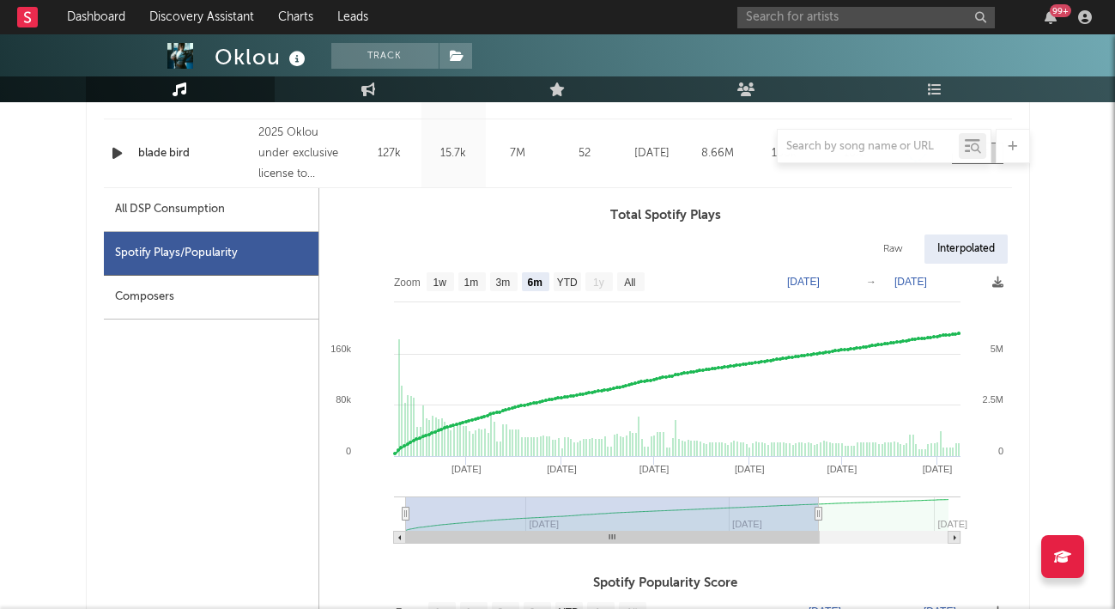
drag, startPoint x: 897, startPoint y: 520, endPoint x: 593, endPoint y: 516, distance: 303.9
click at [593, 516] on rect at bounding box center [612, 513] width 413 height 34
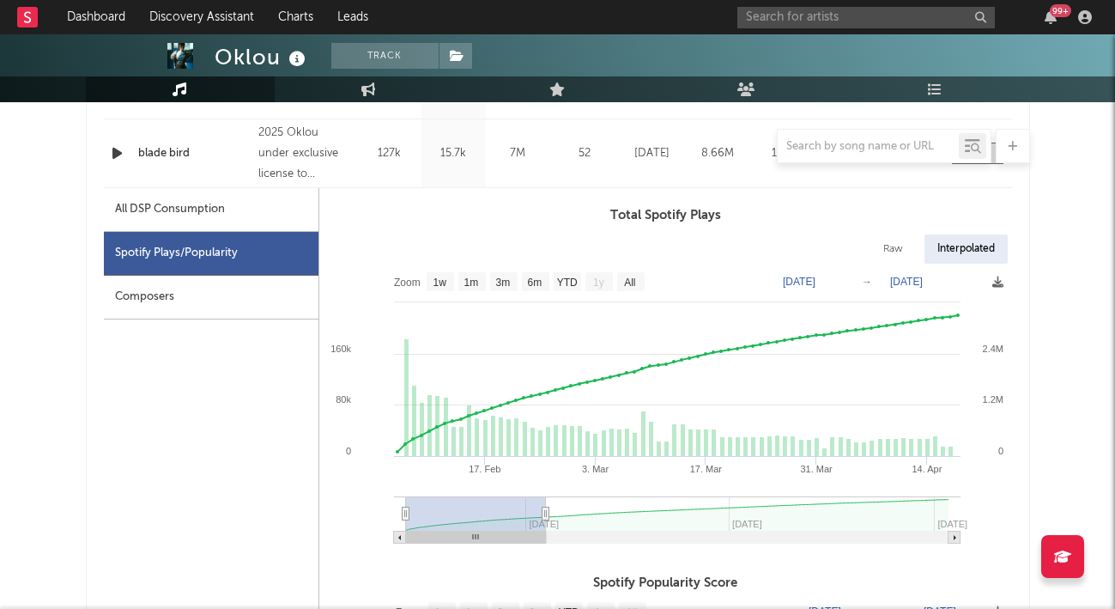
type input "[DATE]"
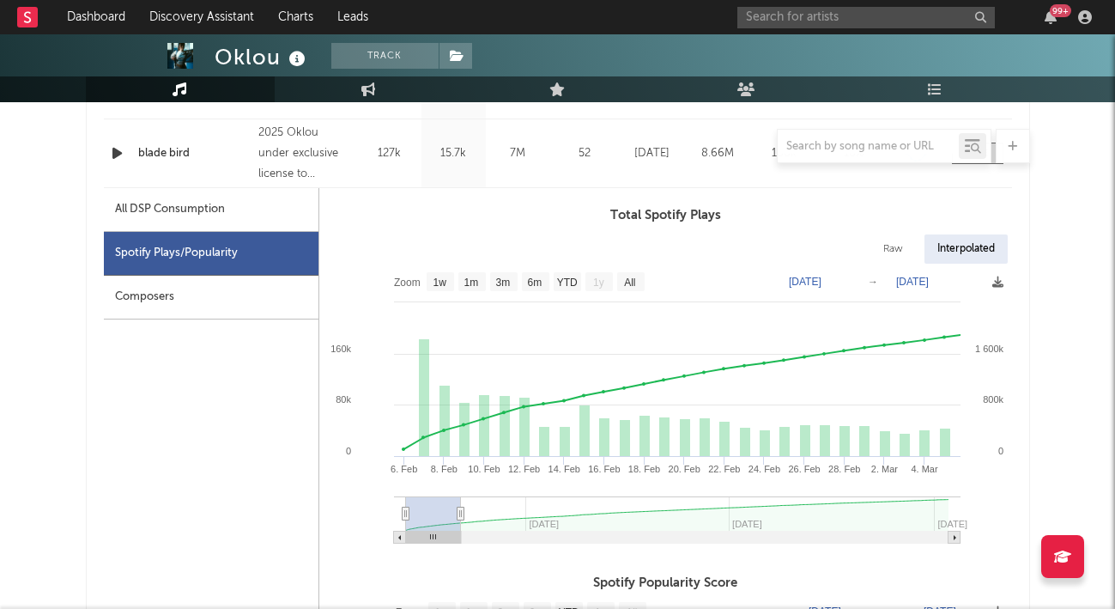
select select "1m"
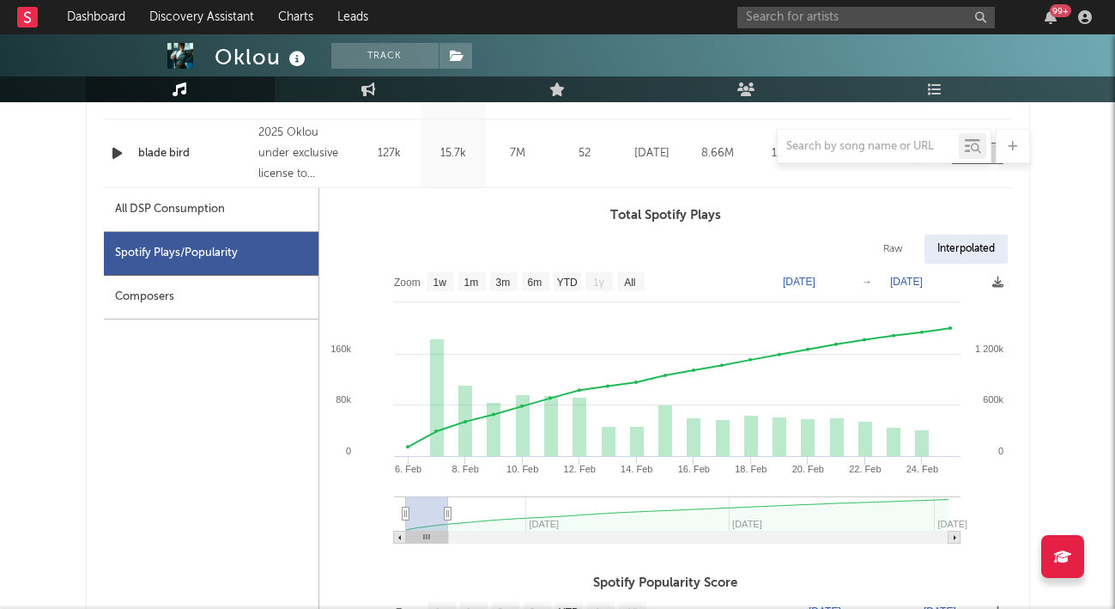
type input "[DATE]"
drag, startPoint x: 817, startPoint y: 512, endPoint x: 447, endPoint y: 512, distance: 369.9
click at [447, 512] on icon at bounding box center [447, 513] width 7 height 13
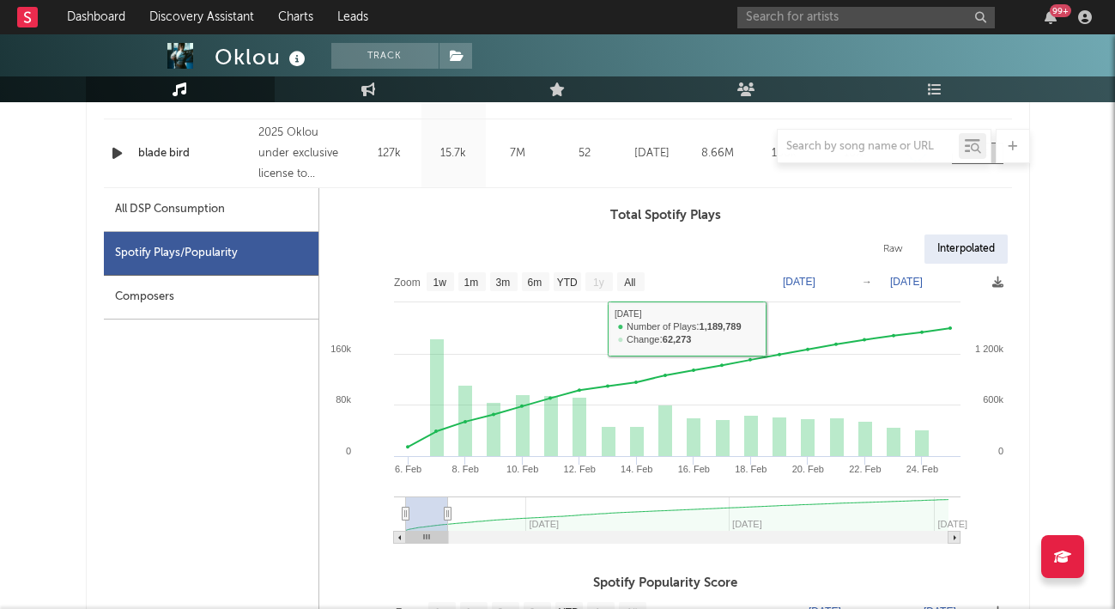
scroll to position [772, 0]
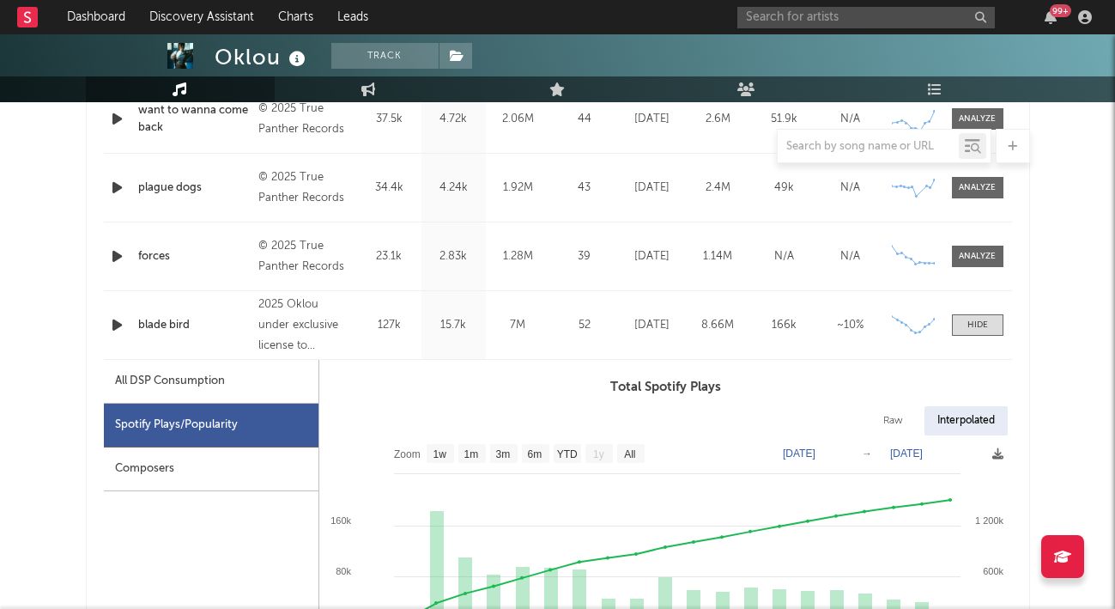
click at [972, 317] on span at bounding box center [977, 324] width 51 height 21
